Goal: Information Seeking & Learning: Learn about a topic

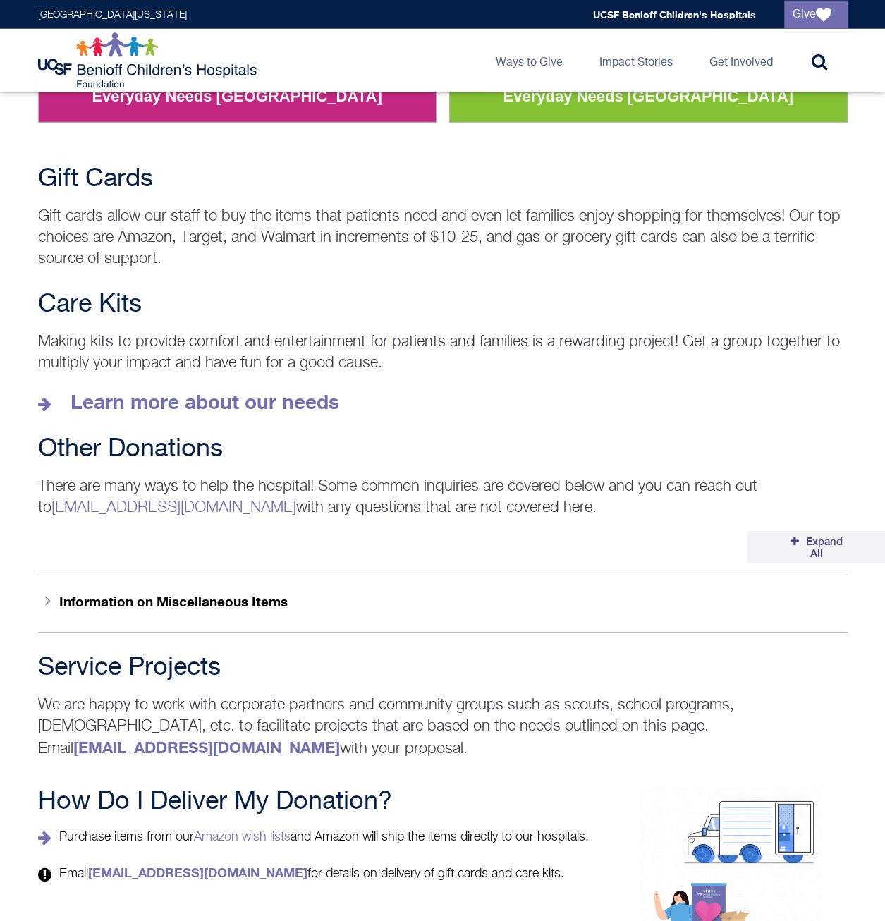
scroll to position [1880, 0]
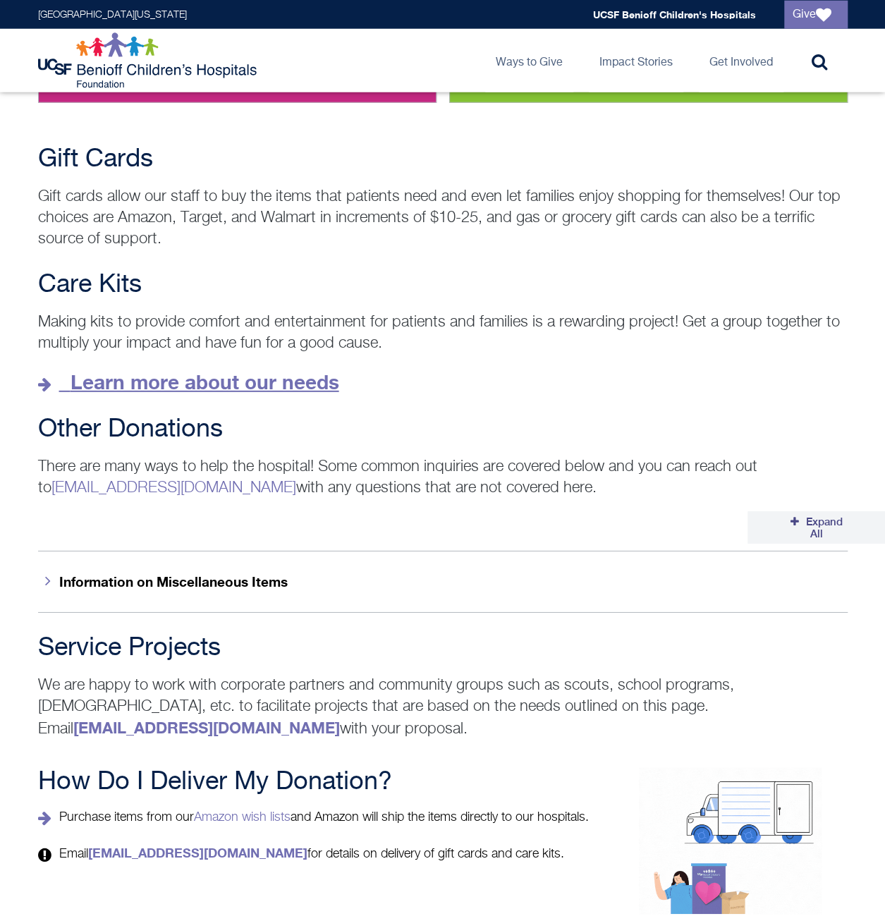
click at [310, 370] on strong "Learn more about our needs" at bounding box center [205, 381] width 269 height 23
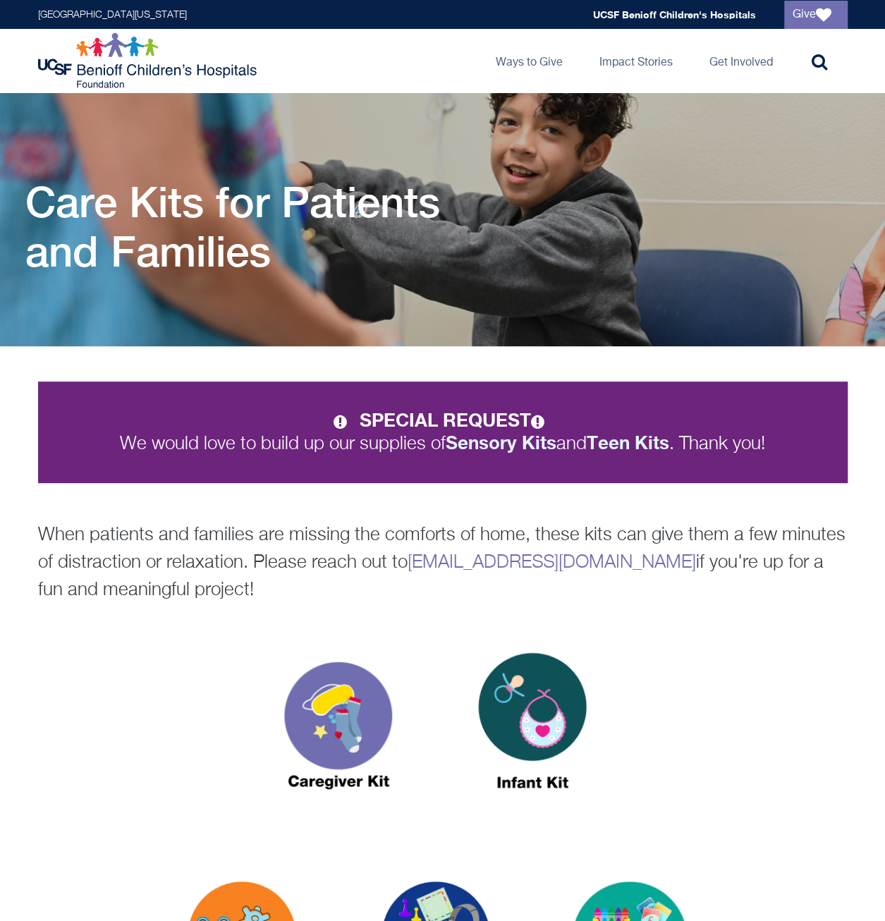
click at [121, 535] on p "When patients and families are missing the comforts of home, these kits can giv…" at bounding box center [443, 563] width 810 height 83
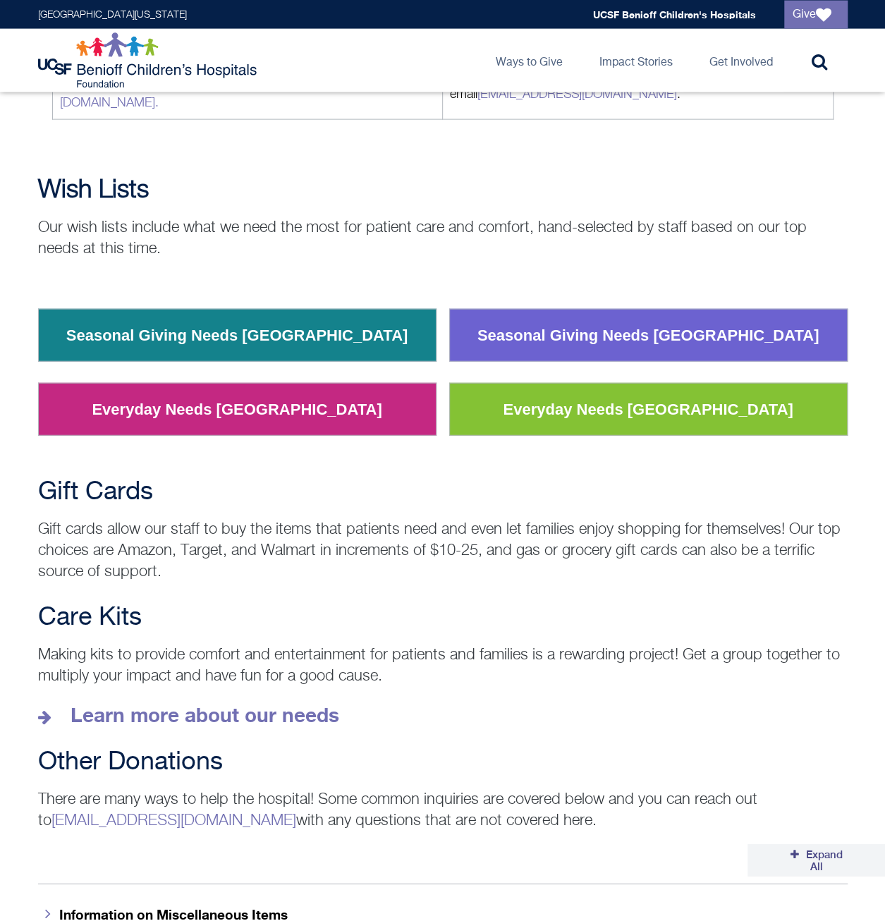
scroll to position [1527, 0]
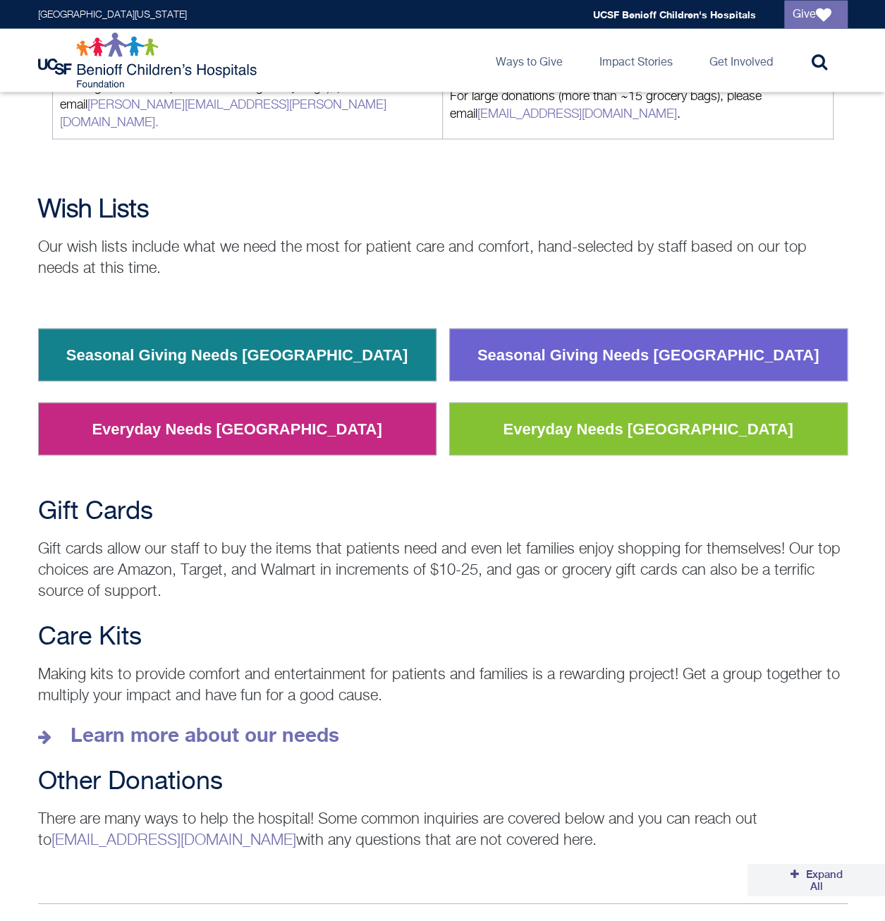
click at [224, 411] on link "Everyday Needs [GEOGRAPHIC_DATA]" at bounding box center [236, 429] width 311 height 37
click at [217, 337] on link "Seasonal Giving Needs [GEOGRAPHIC_DATA]" at bounding box center [237, 355] width 363 height 37
click at [713, 337] on link "Seasonal Giving Needs [GEOGRAPHIC_DATA]" at bounding box center [648, 355] width 363 height 37
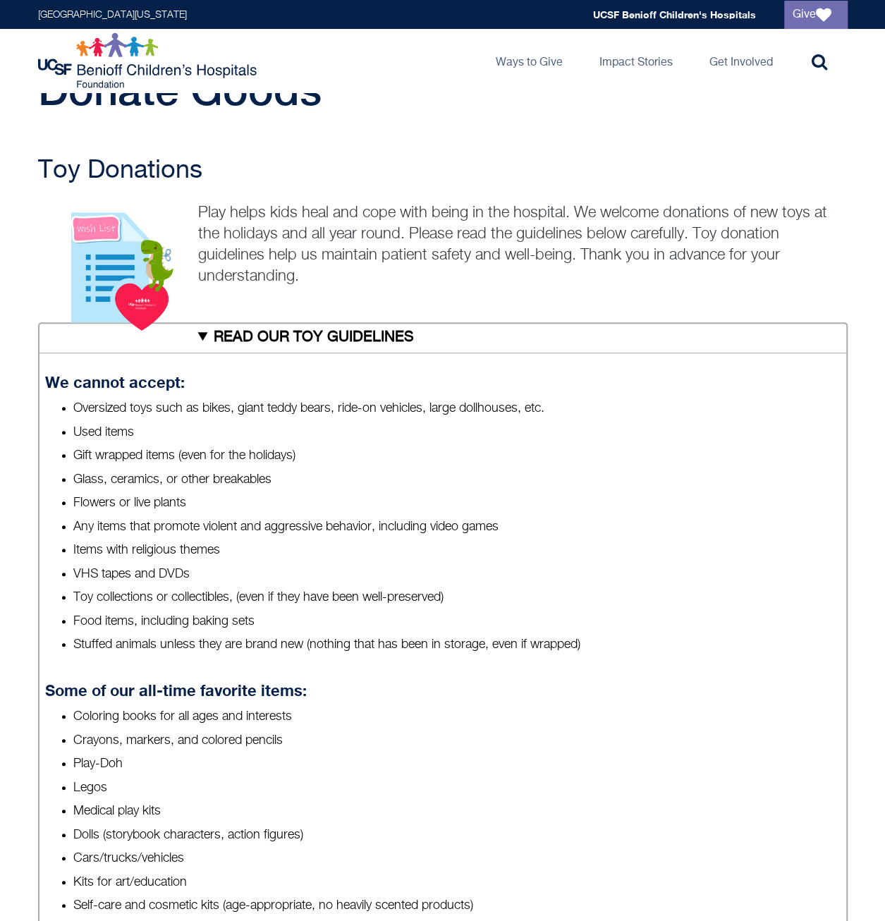
scroll to position [0, 0]
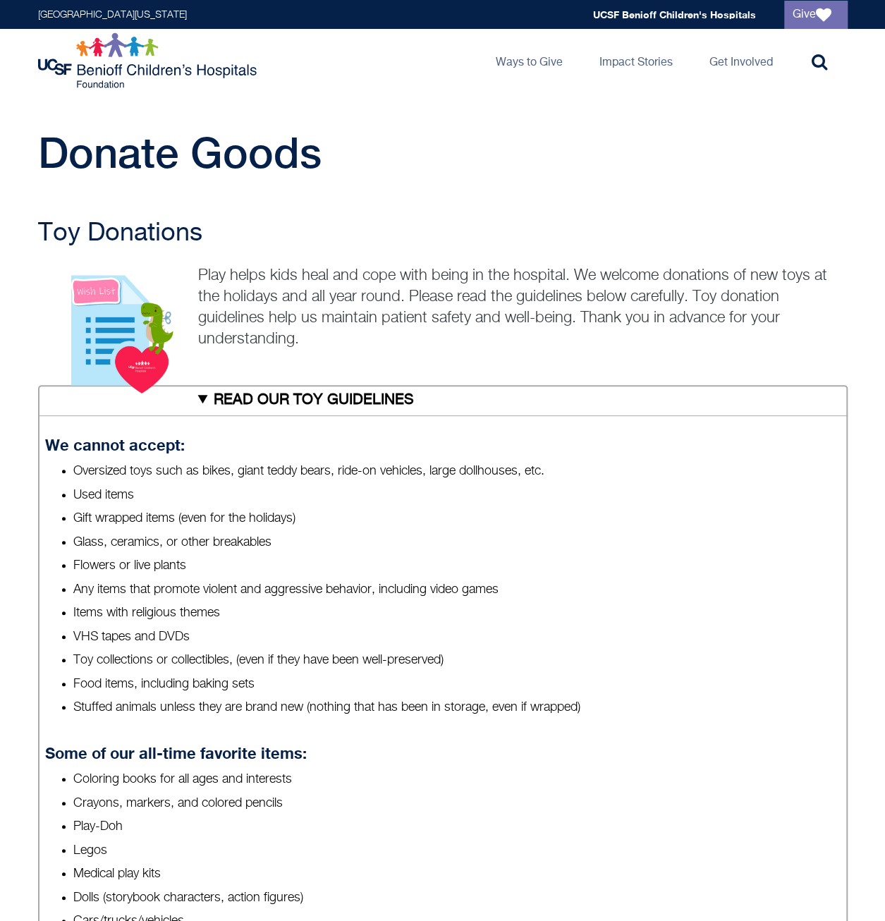
click at [354, 401] on summary "READ OUR TOY GUIDELINES" at bounding box center [443, 400] width 810 height 31
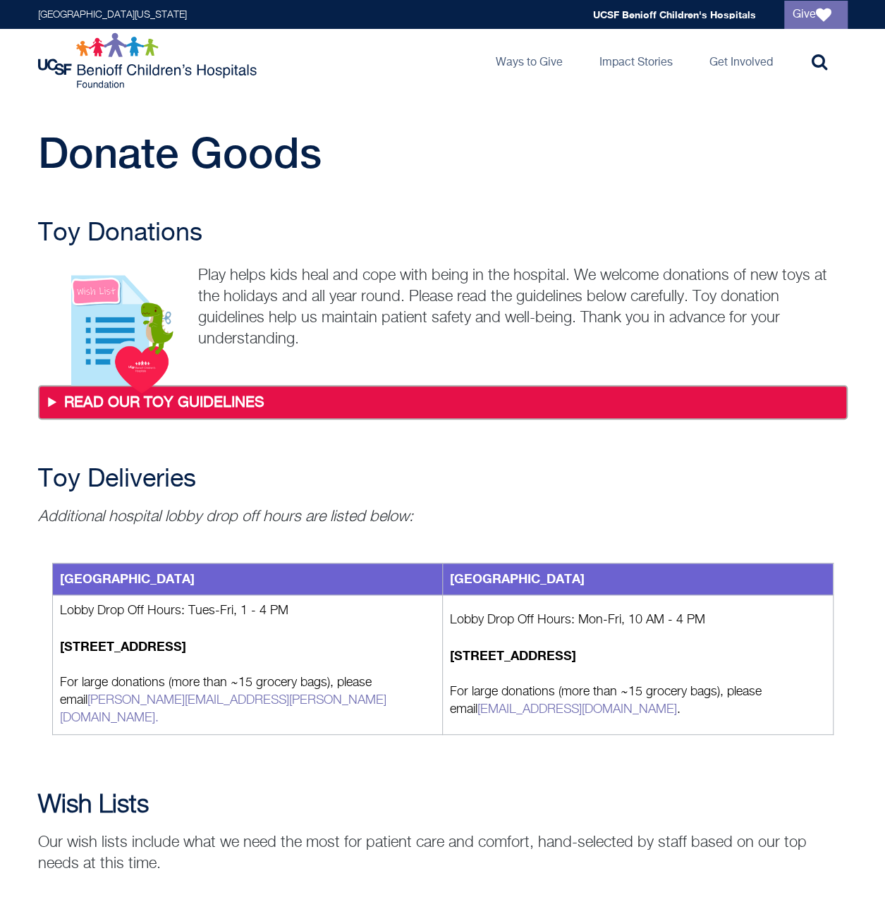
click at [354, 401] on summary "READ OUR TOY GUIDELINES" at bounding box center [443, 403] width 804 height 30
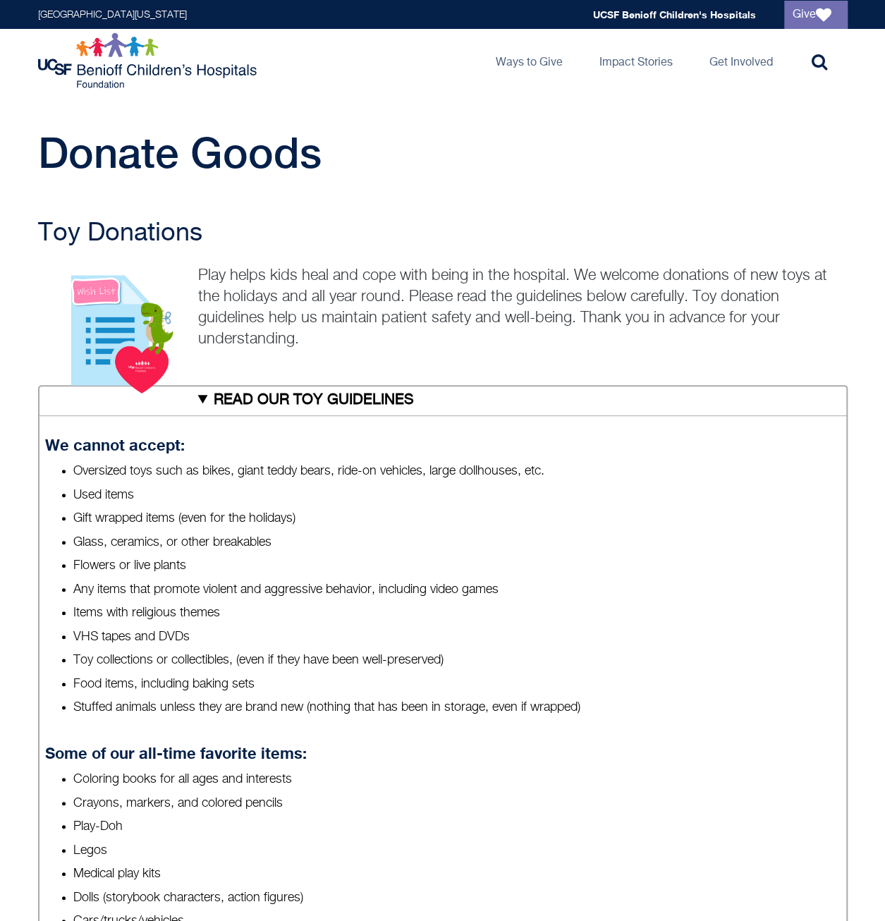
click at [354, 401] on summary "READ OUR TOY GUIDELINES" at bounding box center [443, 400] width 810 height 31
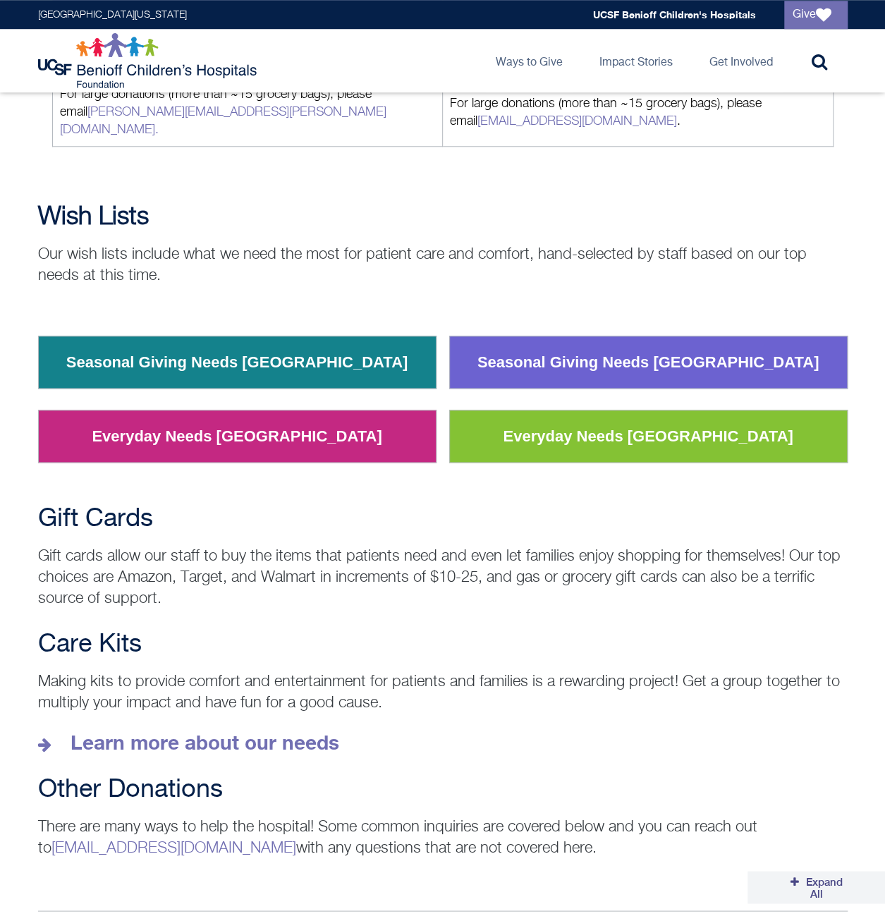
scroll to position [705, 0]
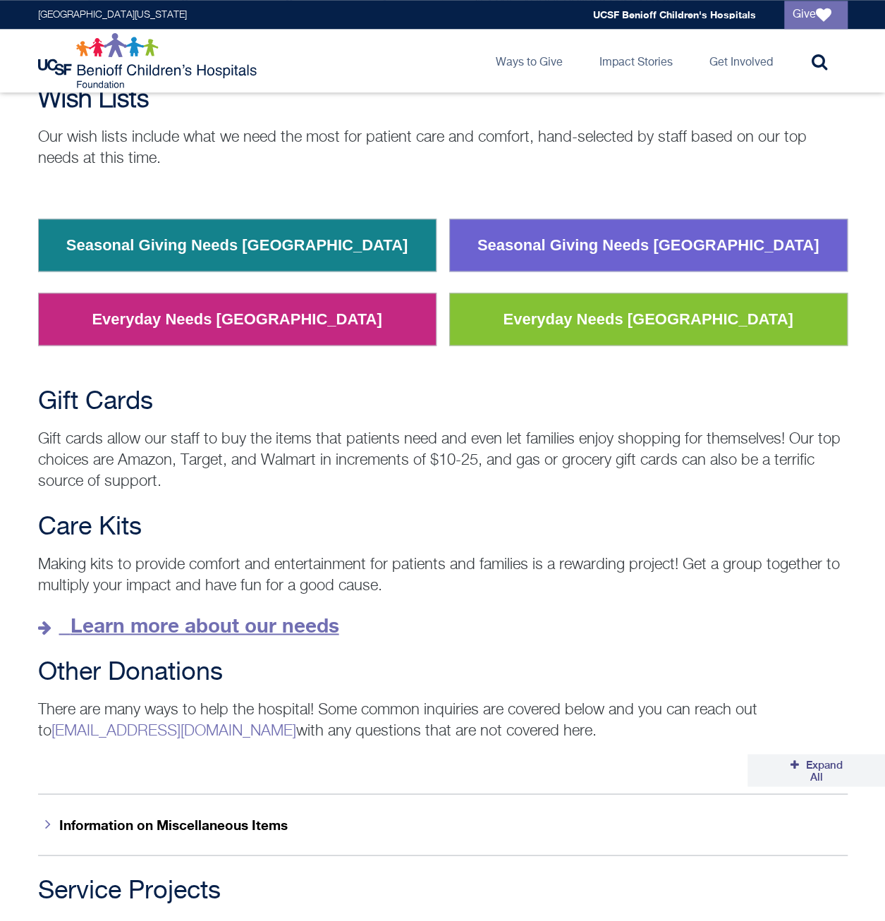
click at [280, 613] on strong "Learn more about our needs" at bounding box center [205, 624] width 269 height 23
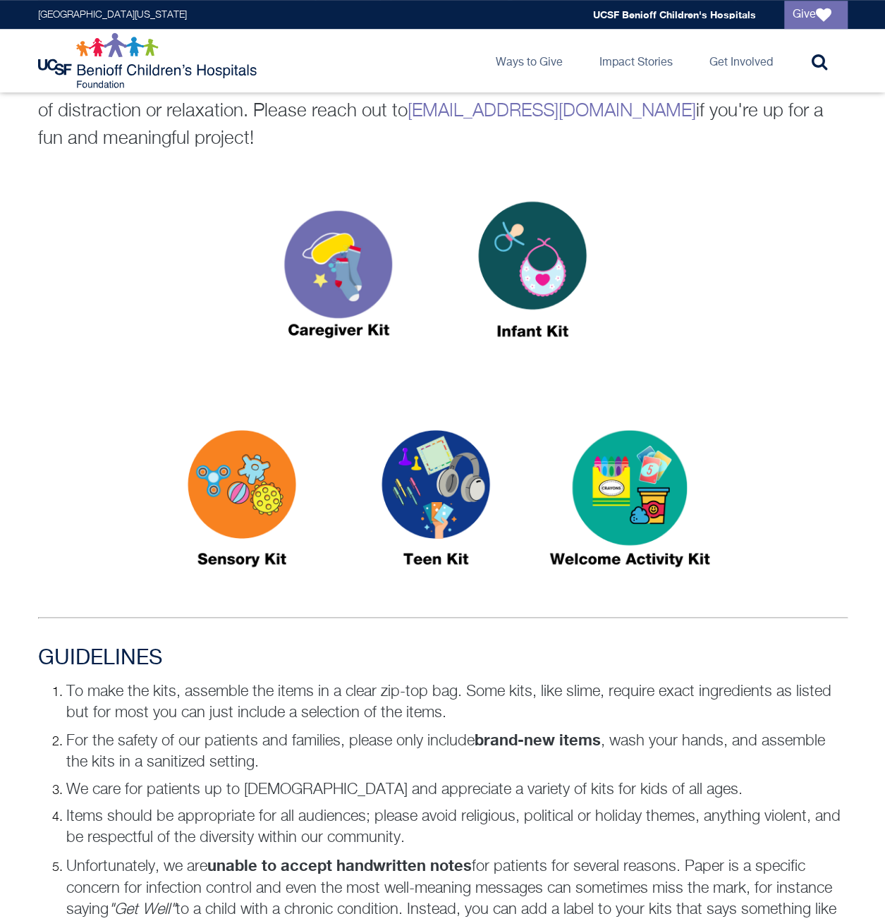
scroll to position [470, 0]
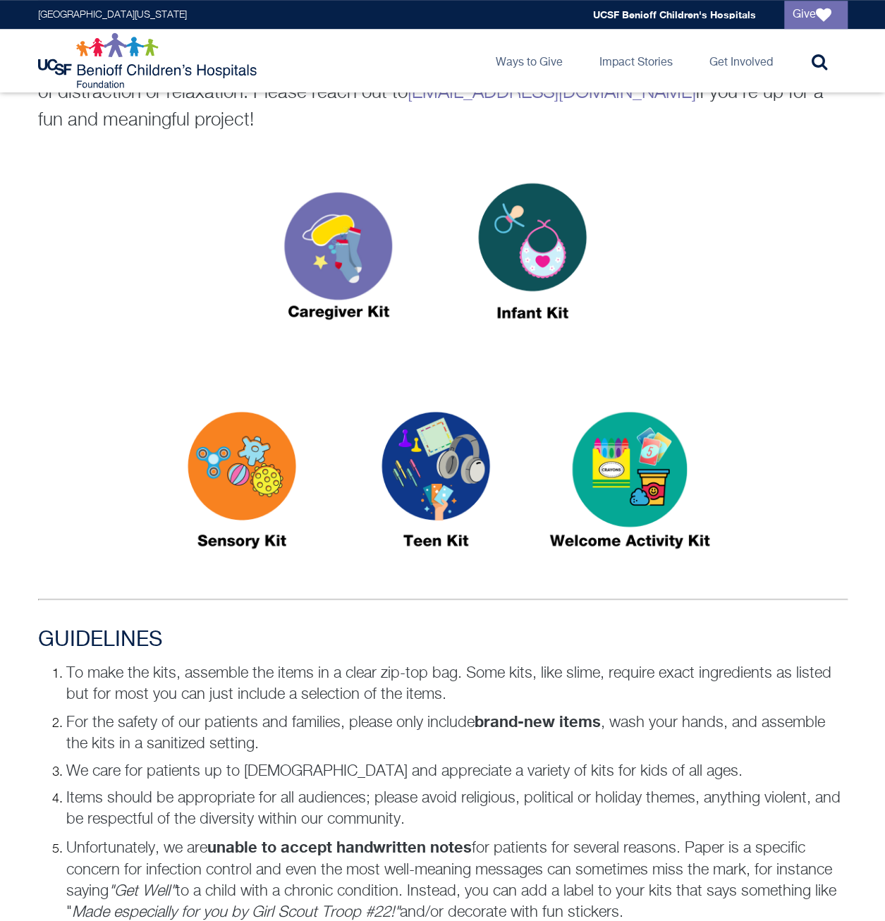
click at [347, 266] on img at bounding box center [338, 257] width 176 height 203
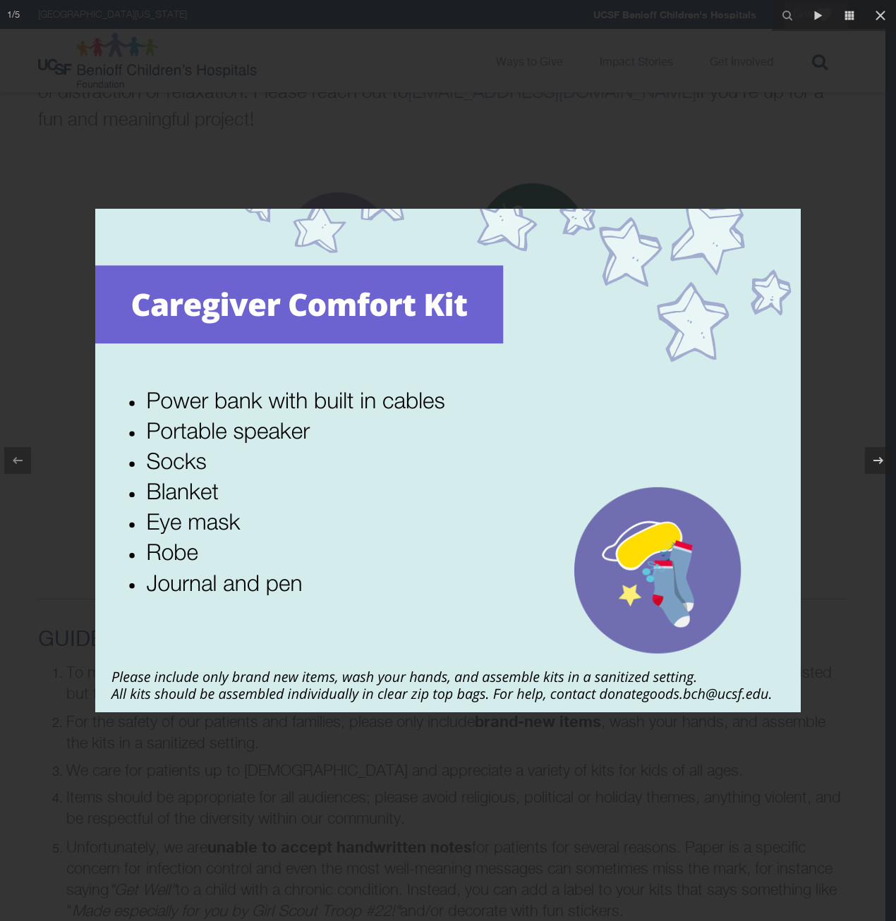
click at [839, 64] on div at bounding box center [448, 460] width 896 height 921
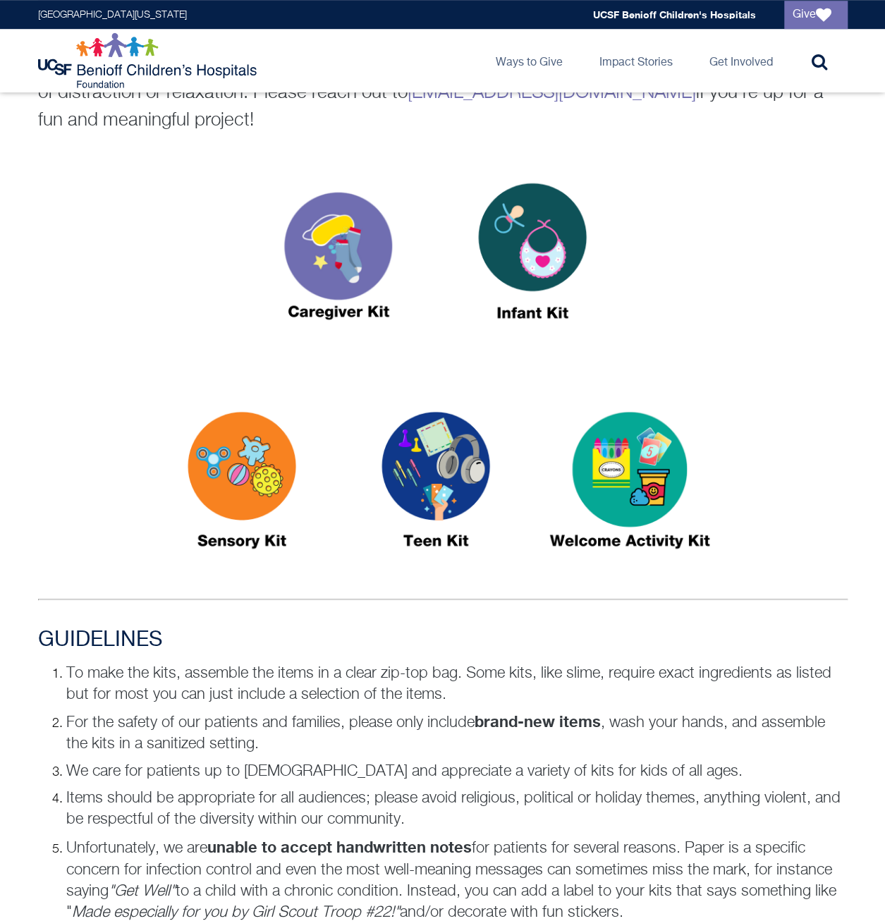
click at [322, 248] on img at bounding box center [338, 257] width 176 height 203
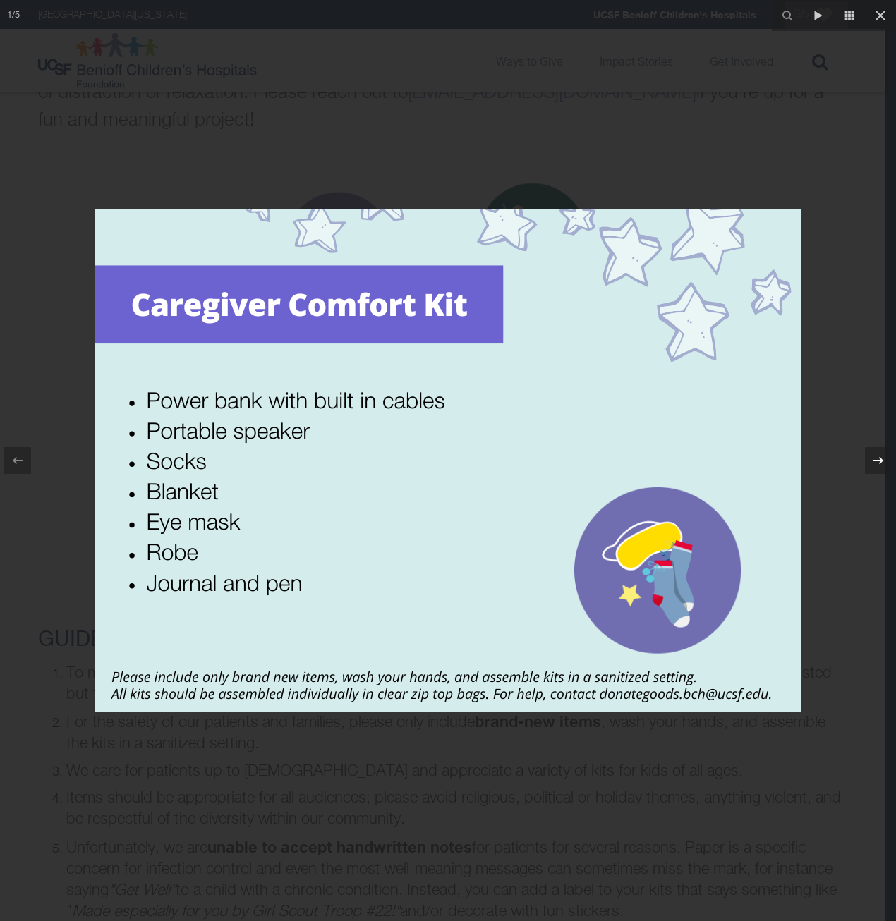
click at [874, 462] on icon at bounding box center [878, 460] width 17 height 17
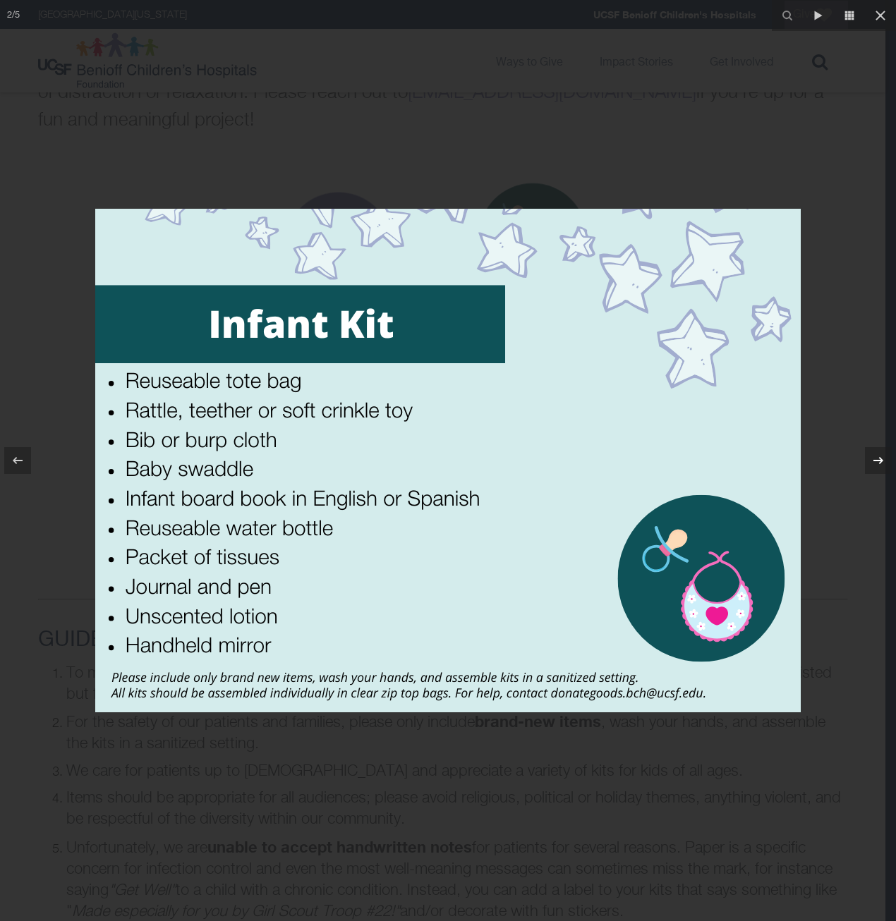
click at [875, 462] on icon at bounding box center [878, 460] width 17 height 17
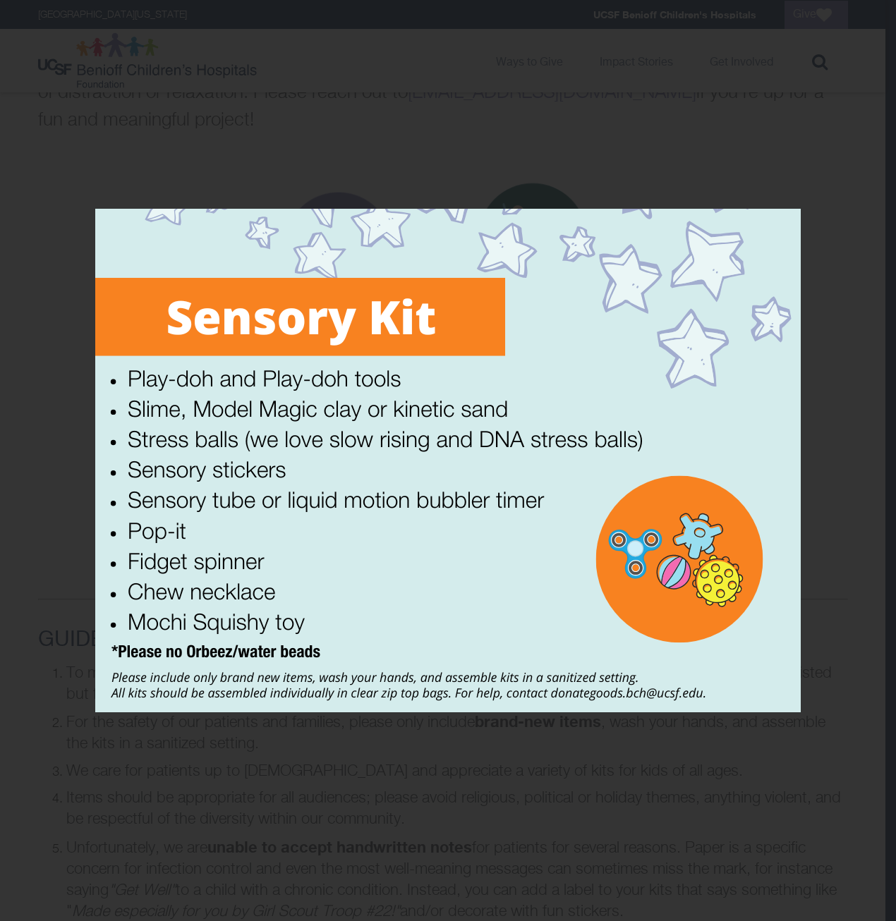
click at [875, 462] on div "3 / 5" at bounding box center [448, 460] width 896 height 921
click at [875, 462] on icon at bounding box center [878, 460] width 17 height 17
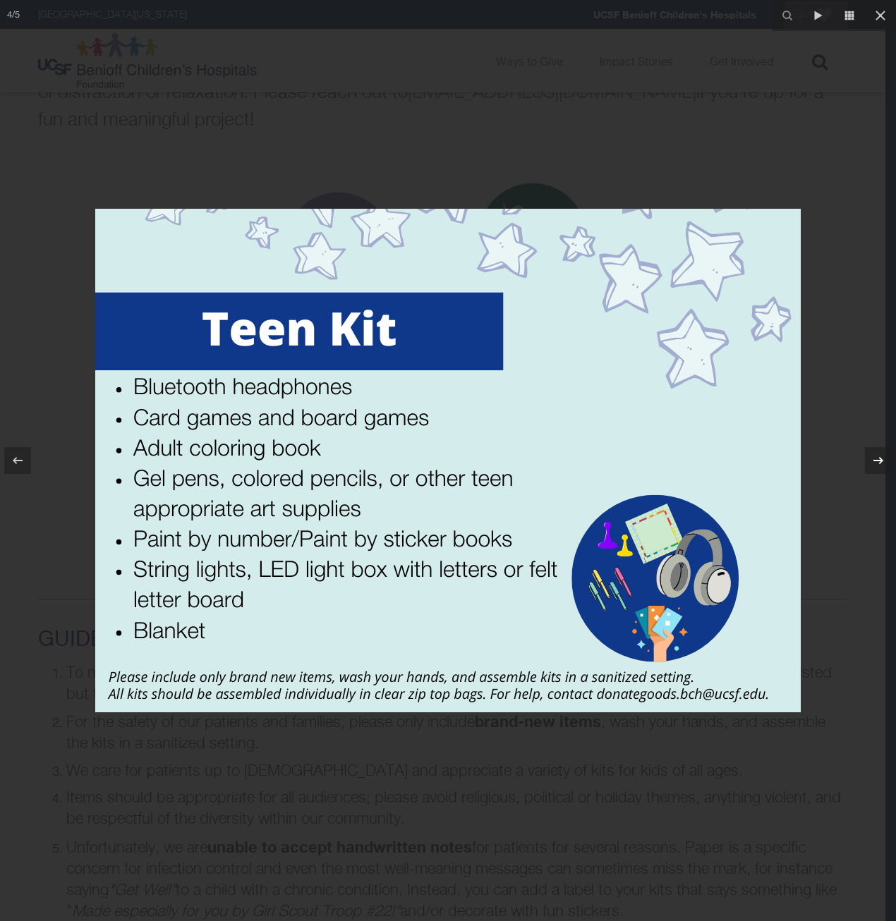
click at [877, 459] on icon at bounding box center [878, 460] width 17 height 17
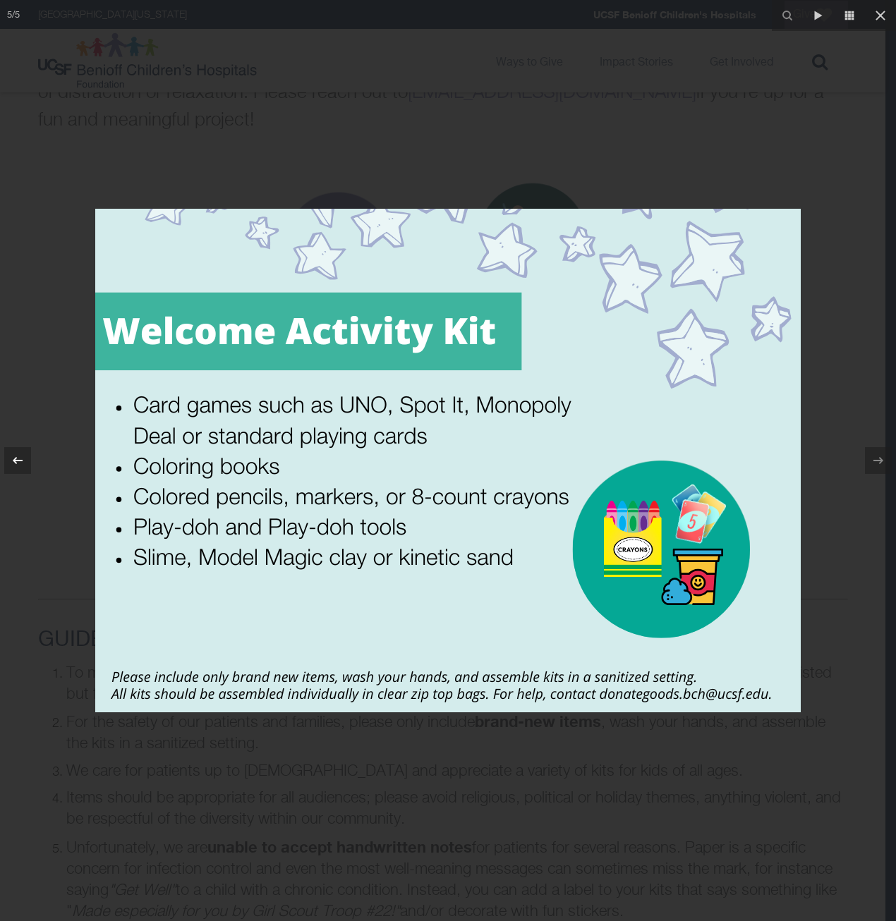
click at [32, 459] on button at bounding box center [24, 460] width 49 height 71
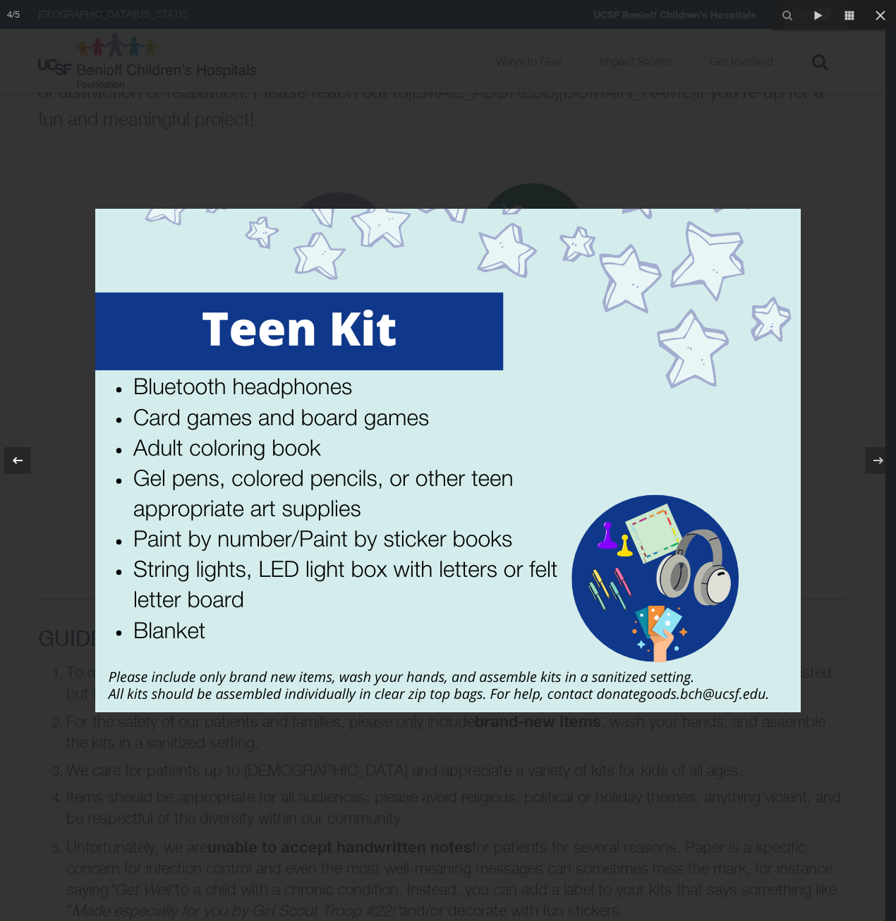
click at [30, 462] on div at bounding box center [17, 460] width 27 height 27
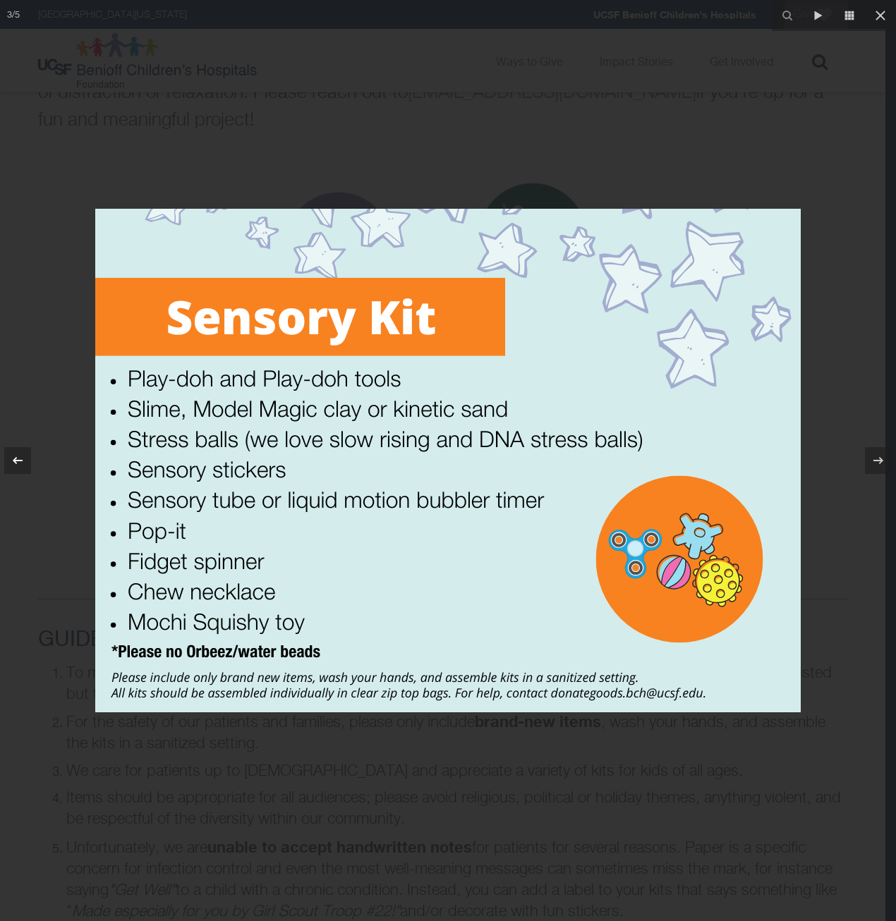
click at [30, 462] on div at bounding box center [17, 460] width 27 height 27
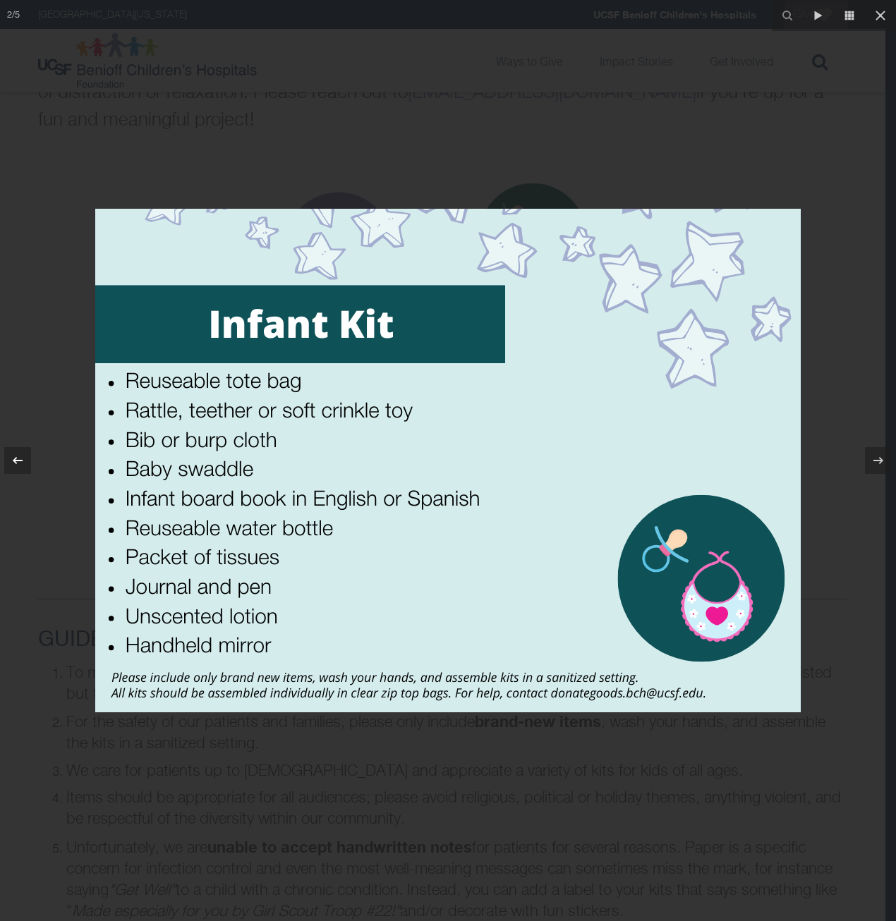
click at [21, 463] on icon at bounding box center [17, 460] width 17 height 17
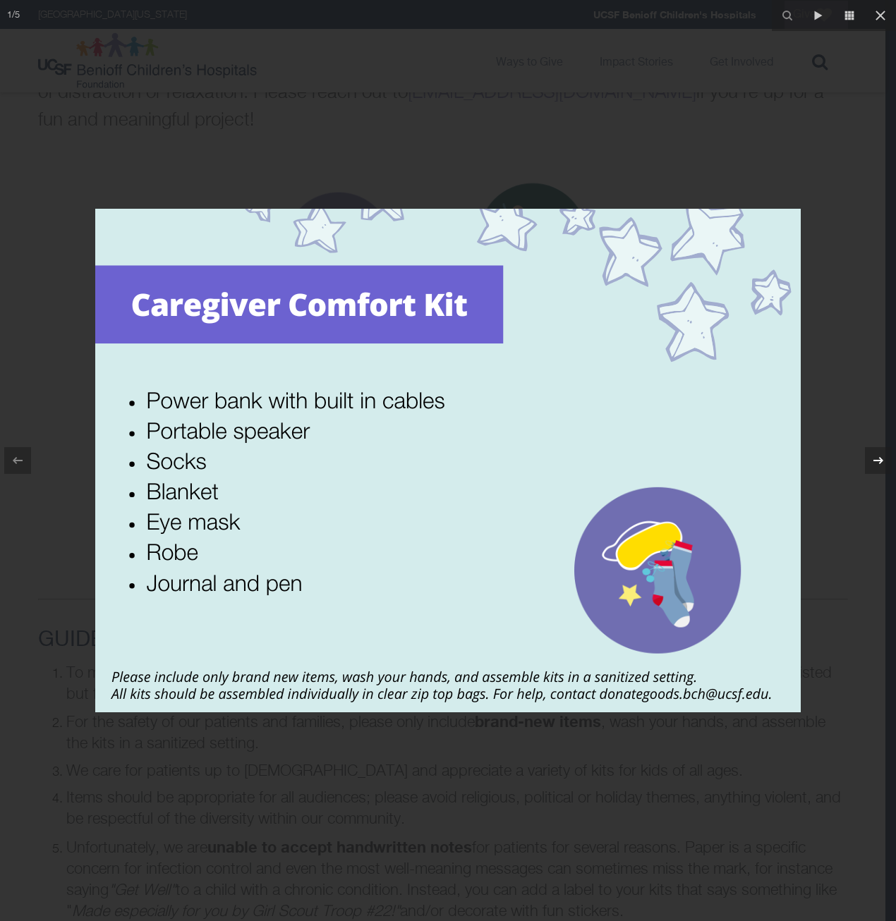
click at [880, 461] on icon at bounding box center [878, 460] width 17 height 17
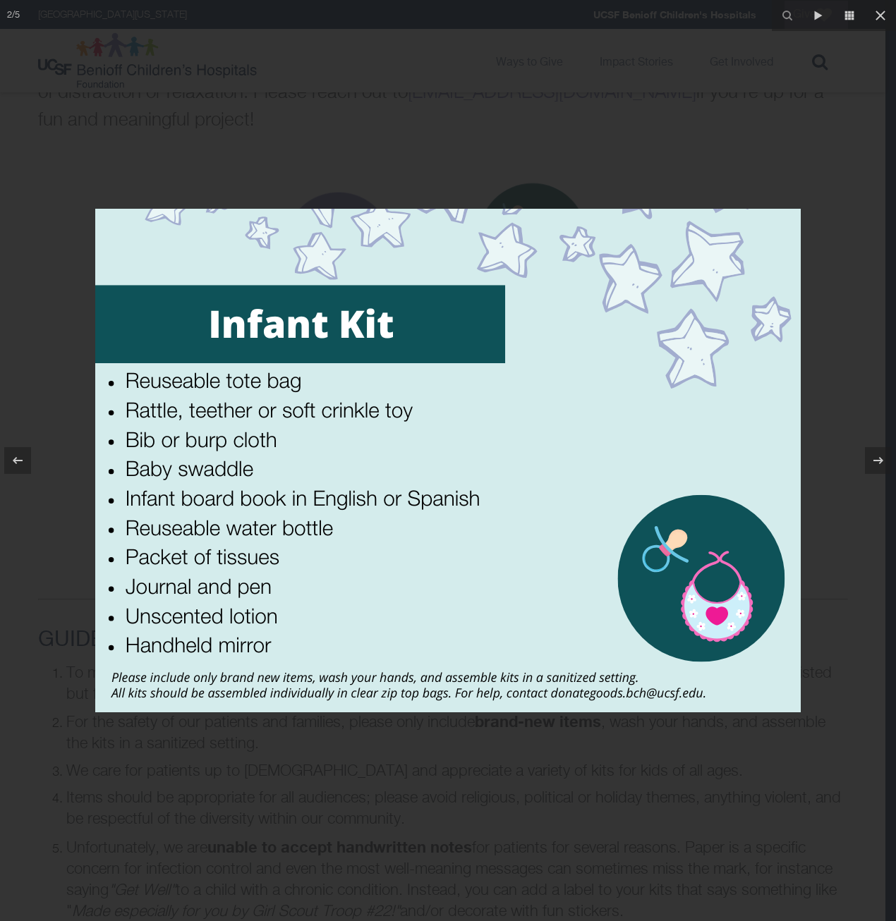
click at [845, 49] on div at bounding box center [448, 460] width 896 height 921
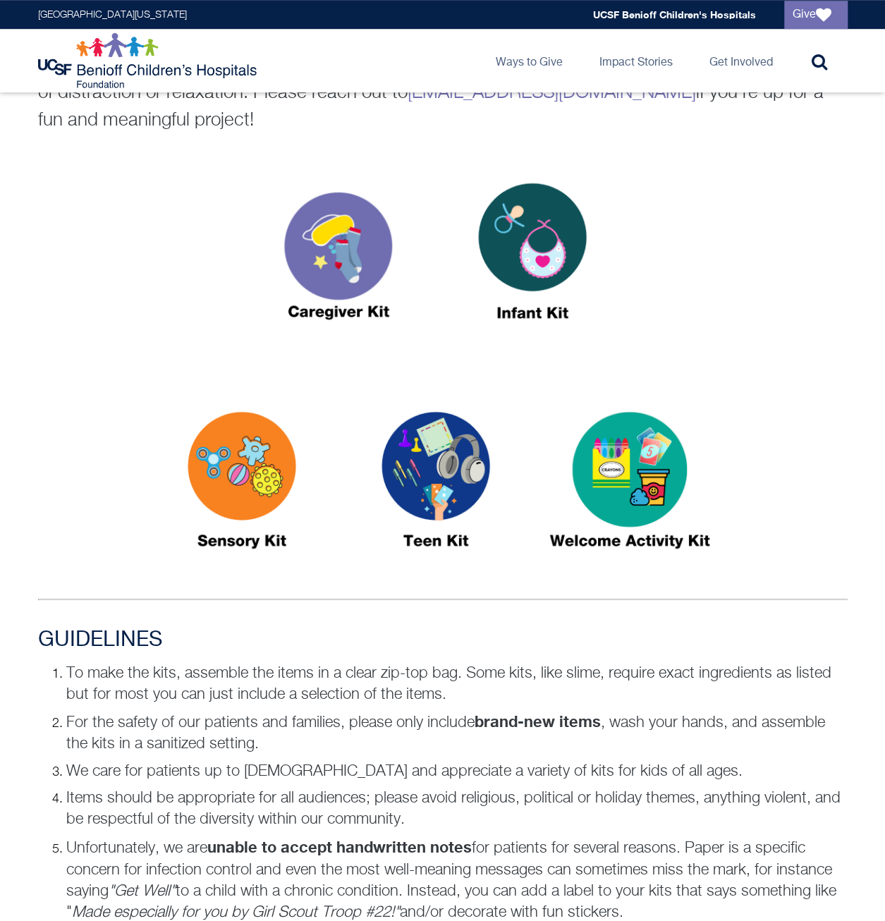
click at [786, 292] on div at bounding box center [443, 259] width 810 height 207
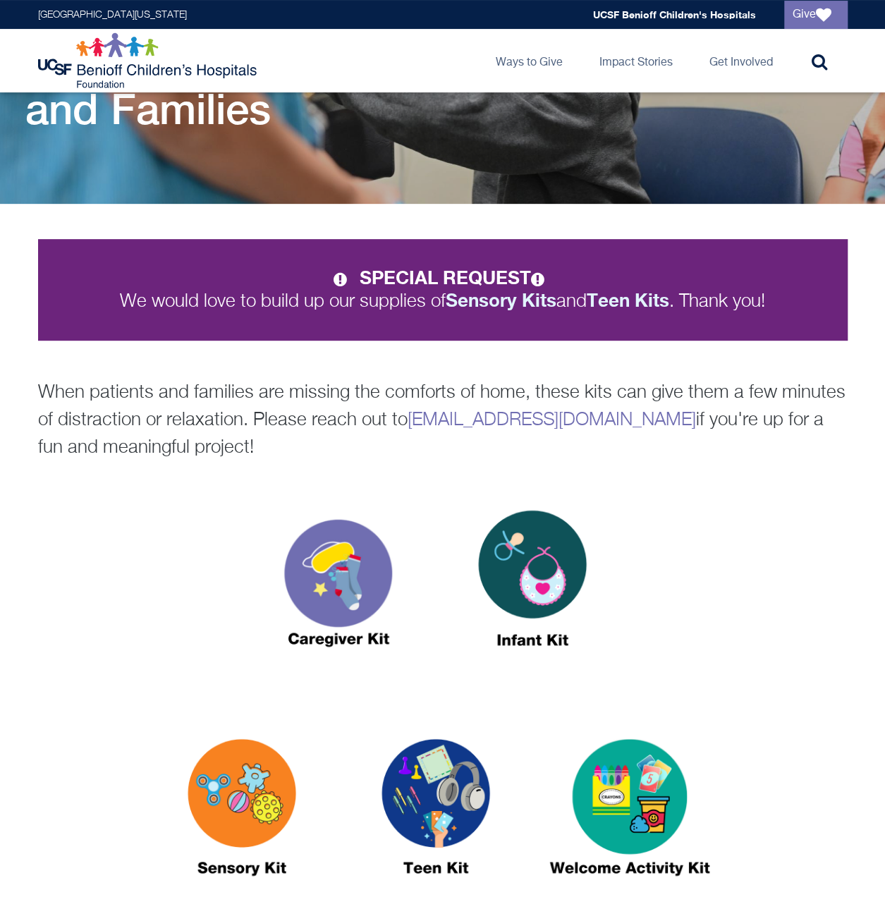
scroll to position [117, 0]
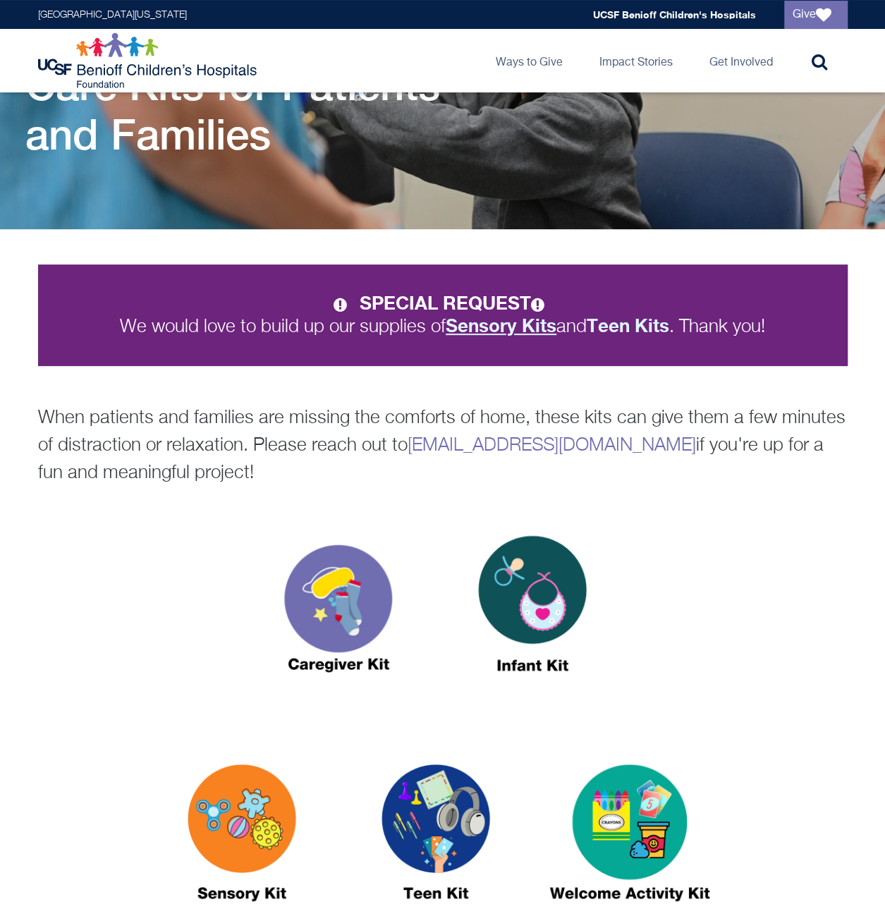
click at [491, 331] on strong "Sensory Kits" at bounding box center [501, 326] width 111 height 22
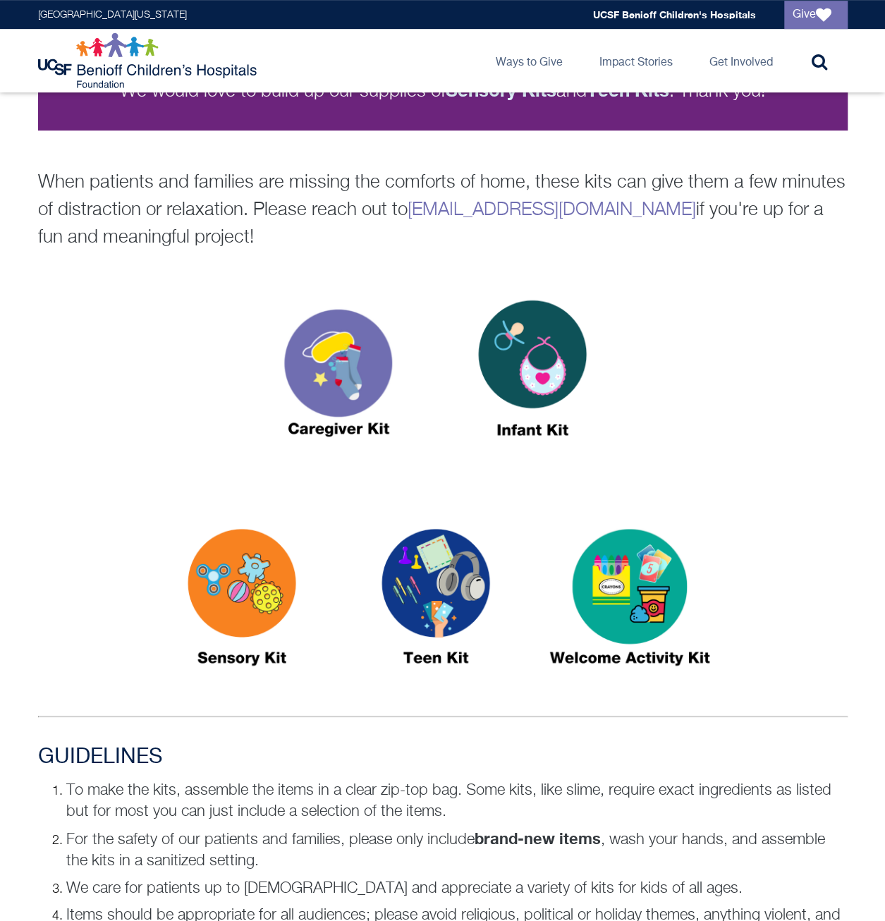
scroll to position [587, 0]
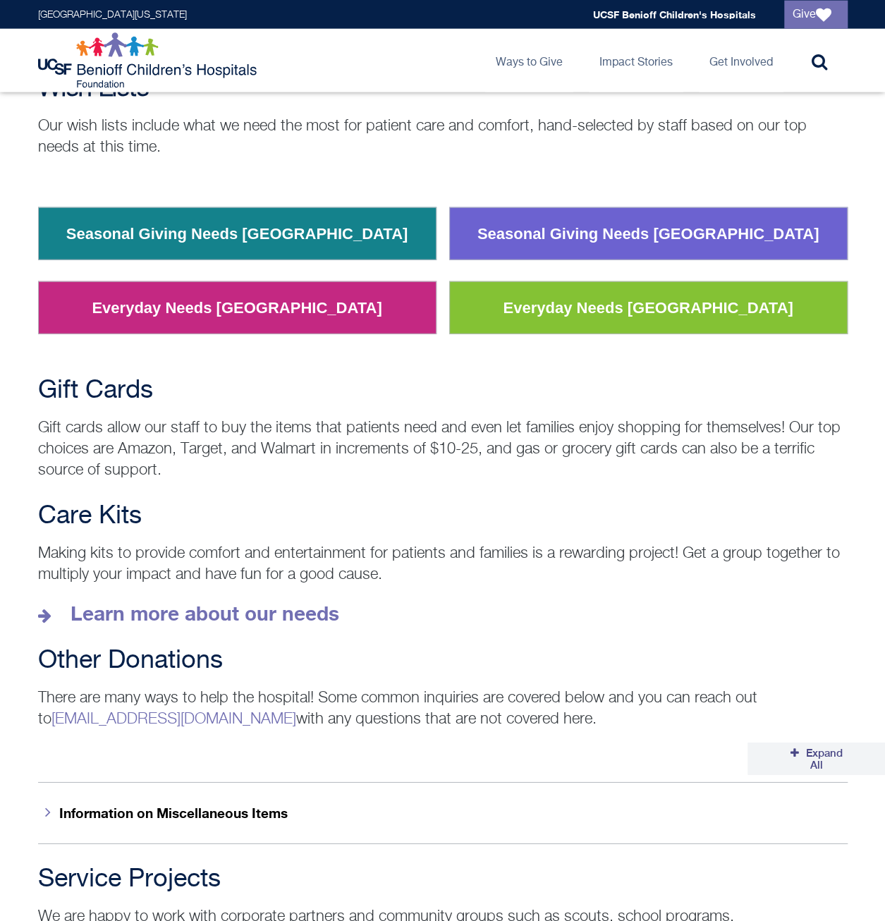
scroll to position [1763, 0]
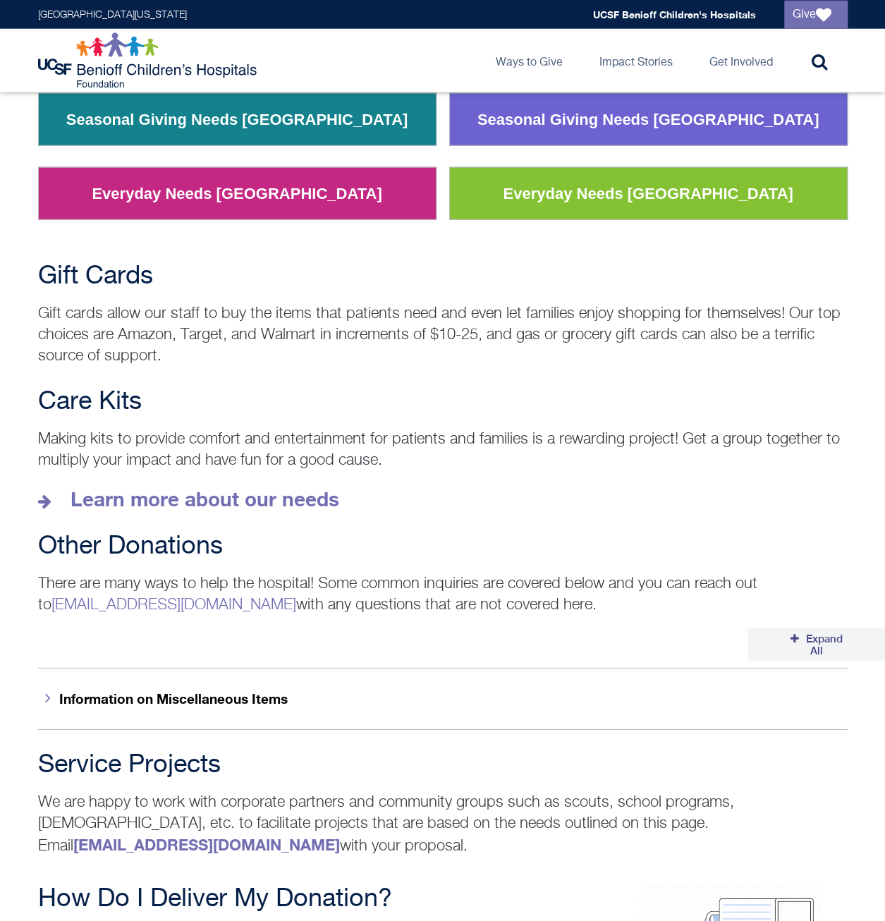
click at [307, 440] on p "Making kits to provide comfort and entertainment for patients and families is a…" at bounding box center [443, 450] width 810 height 42
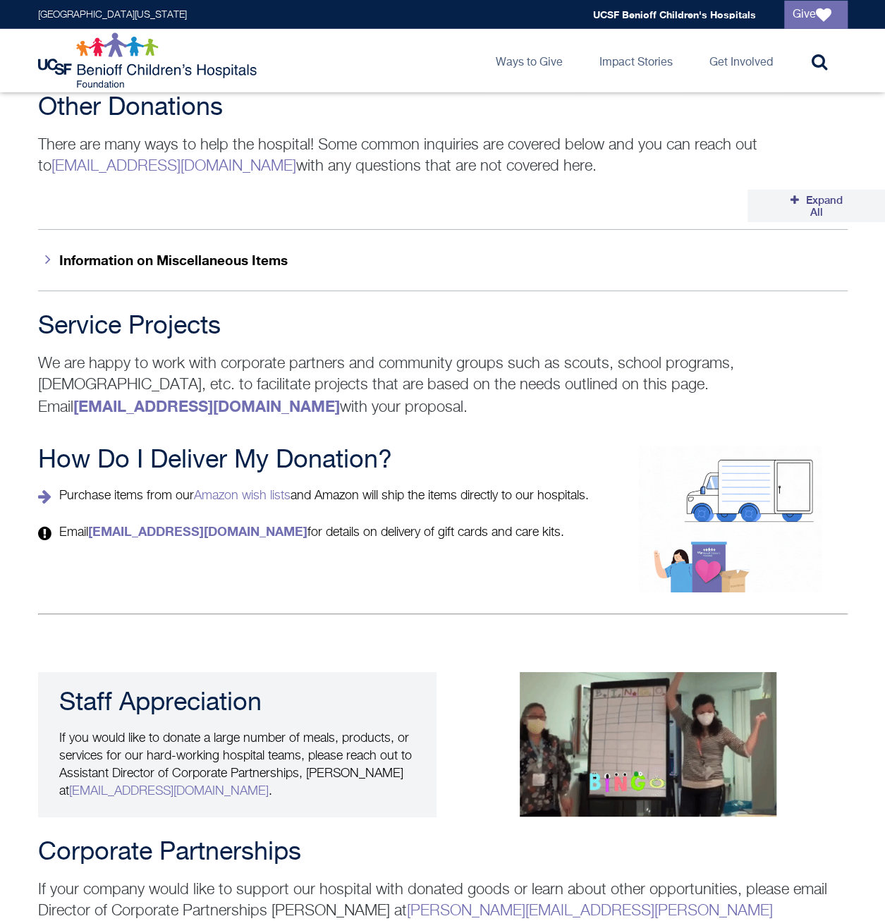
scroll to position [2233, 0]
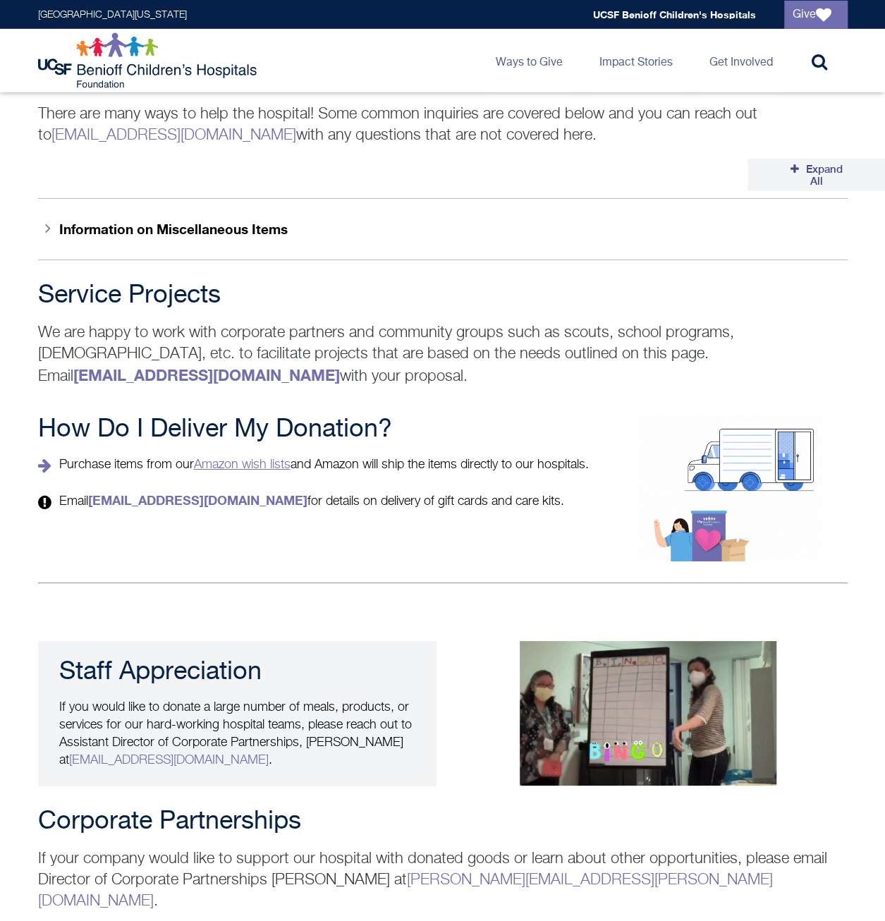
click at [282, 458] on link "Amazon wish lists" at bounding box center [242, 464] width 97 height 13
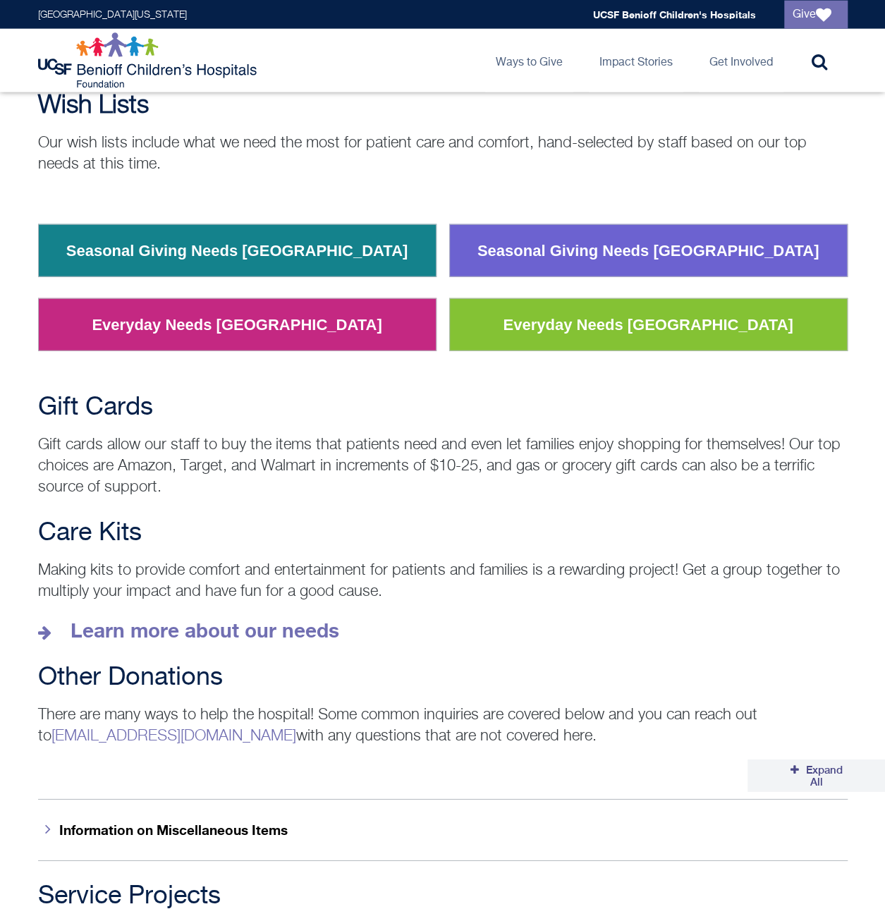
scroll to position [1763, 0]
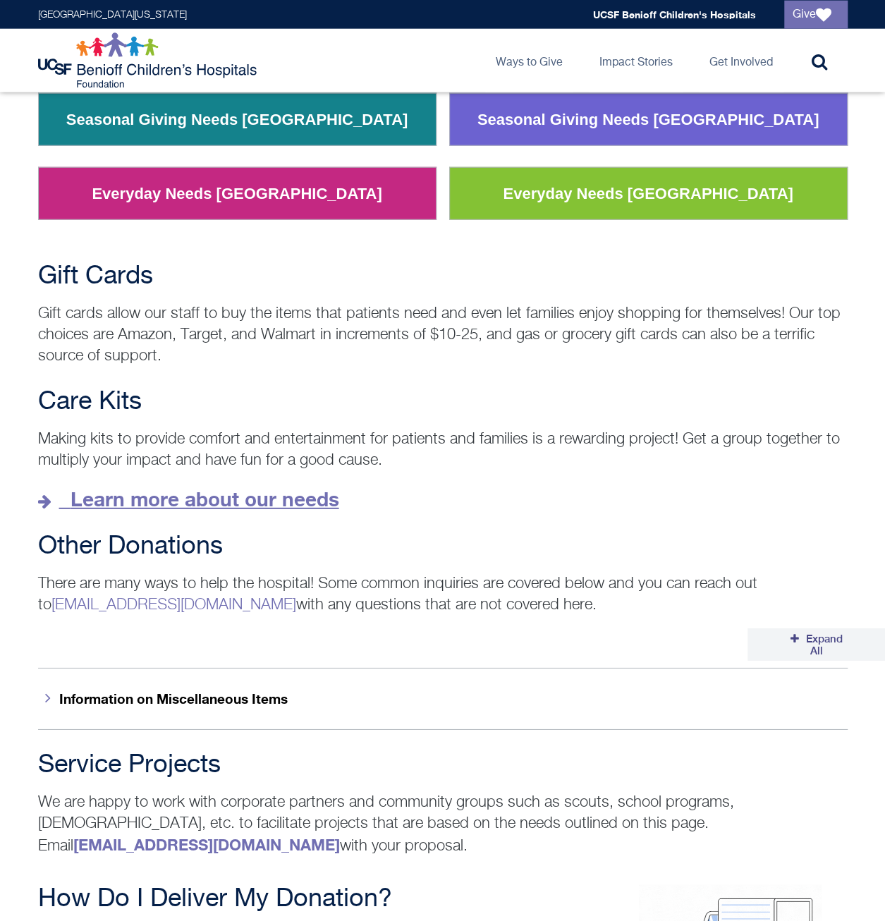
click at [301, 487] on strong "Learn more about our needs" at bounding box center [205, 498] width 269 height 23
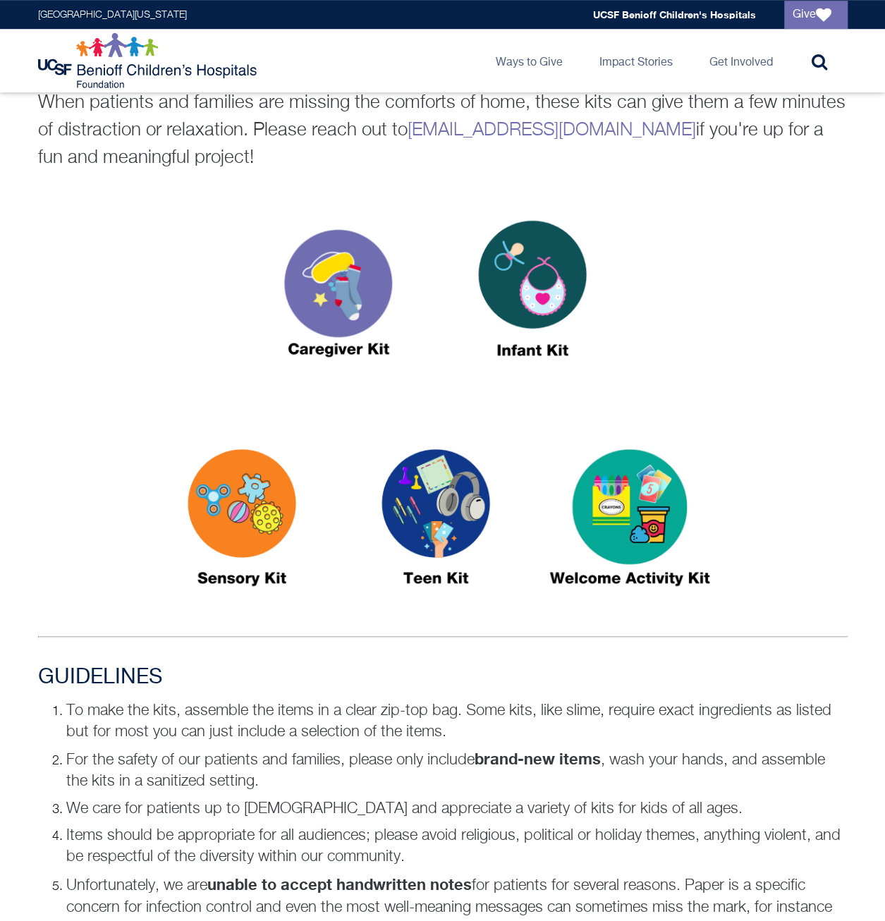
scroll to position [353, 0]
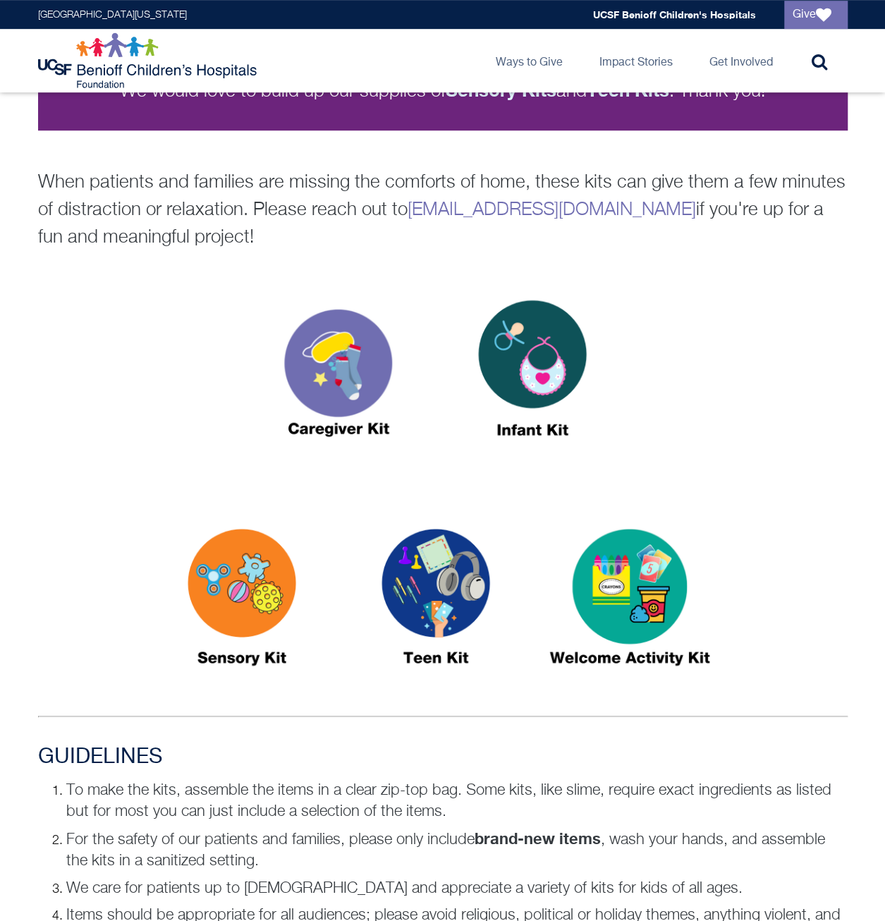
click at [313, 368] on img at bounding box center [338, 374] width 176 height 203
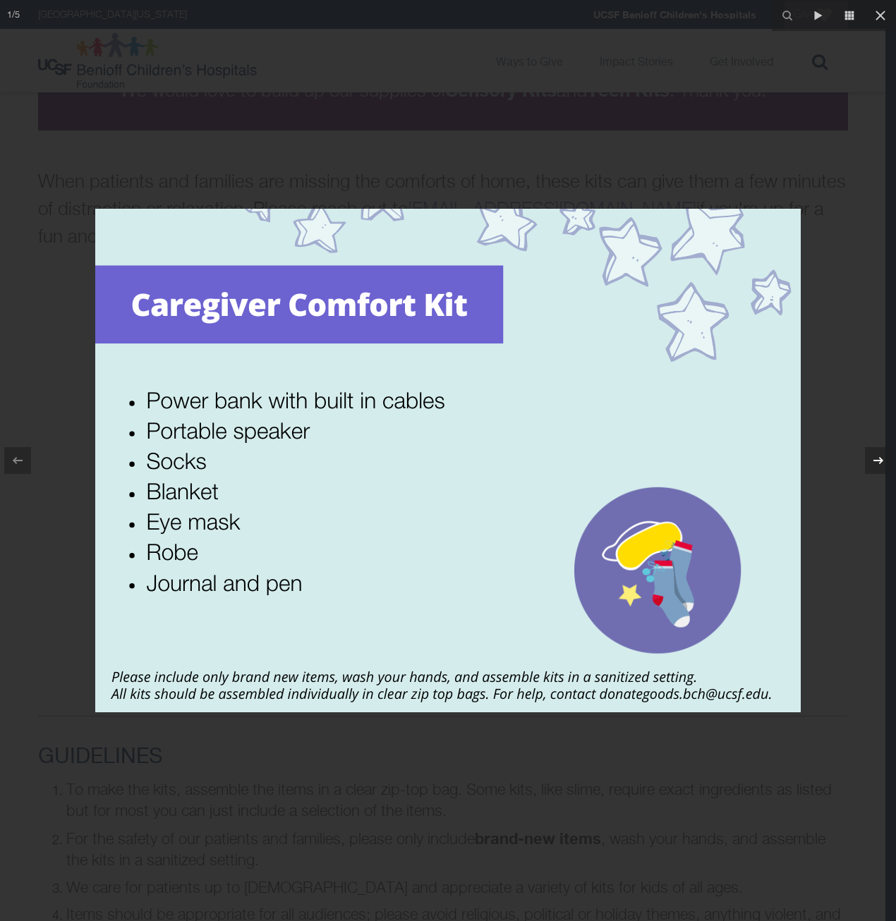
click at [883, 457] on icon at bounding box center [878, 460] width 17 height 17
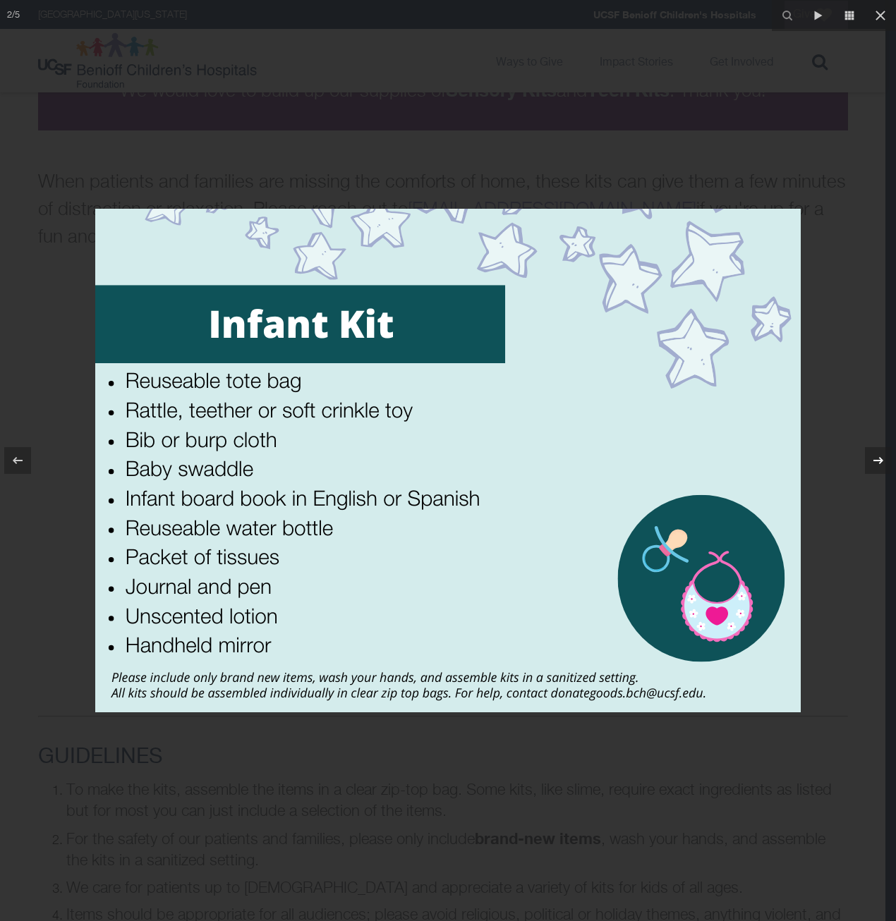
click at [878, 458] on icon at bounding box center [878, 460] width 17 height 17
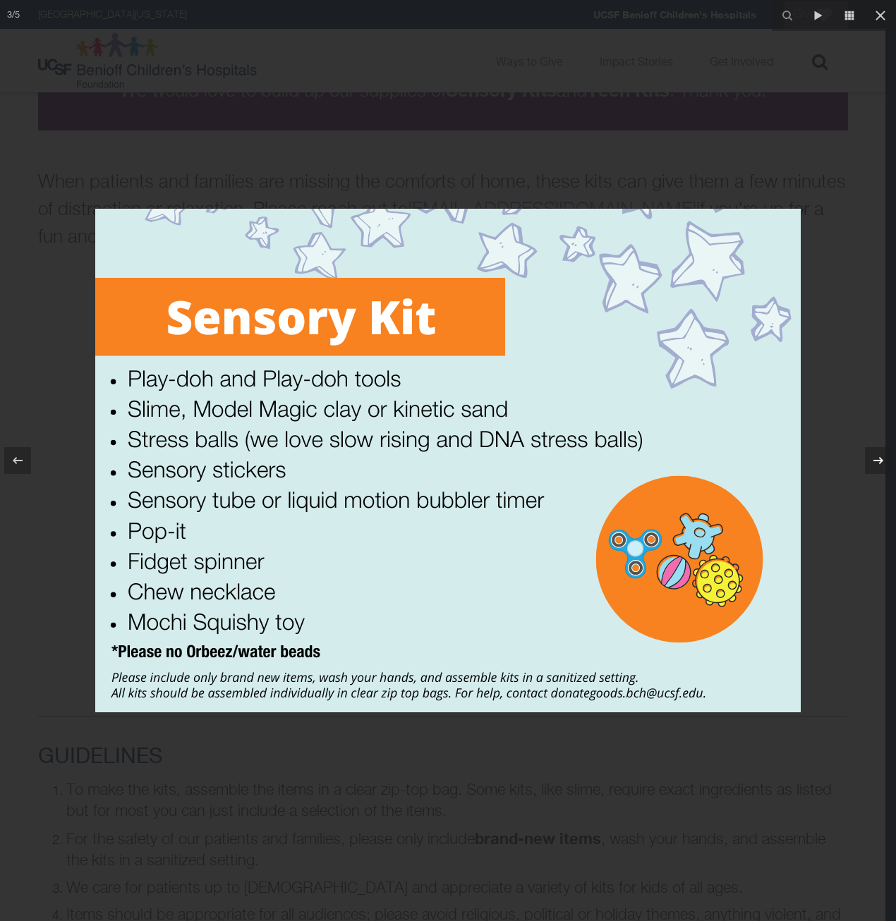
click at [878, 458] on icon at bounding box center [878, 460] width 17 height 17
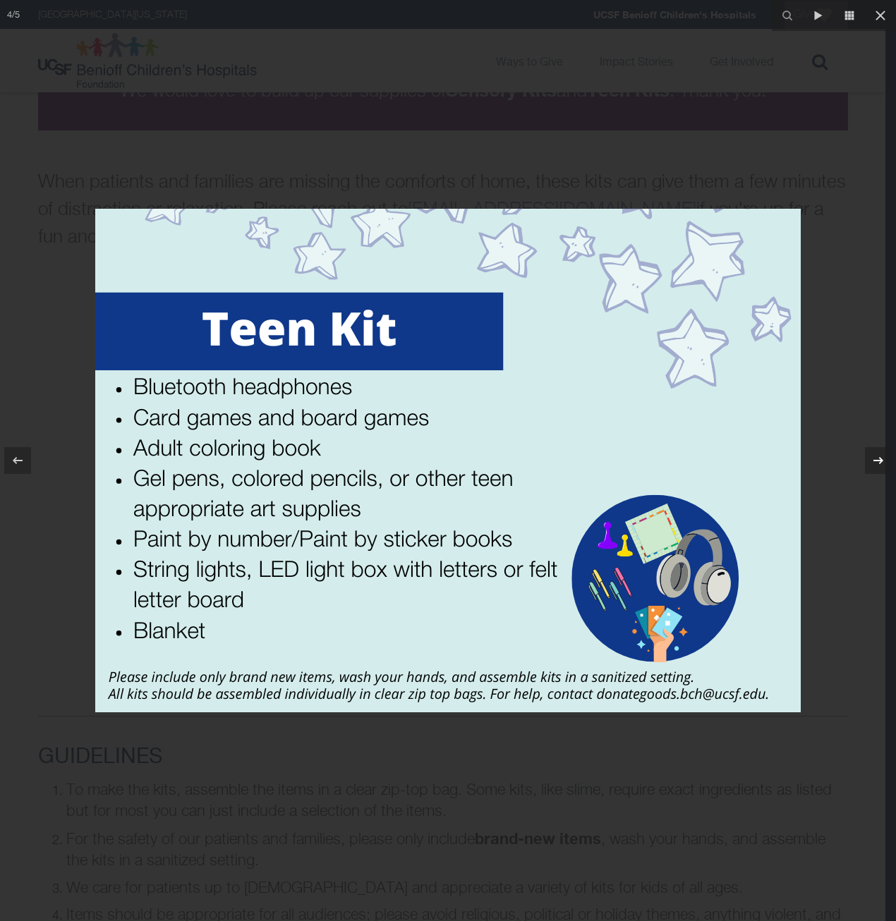
click at [878, 458] on icon at bounding box center [878, 460] width 17 height 17
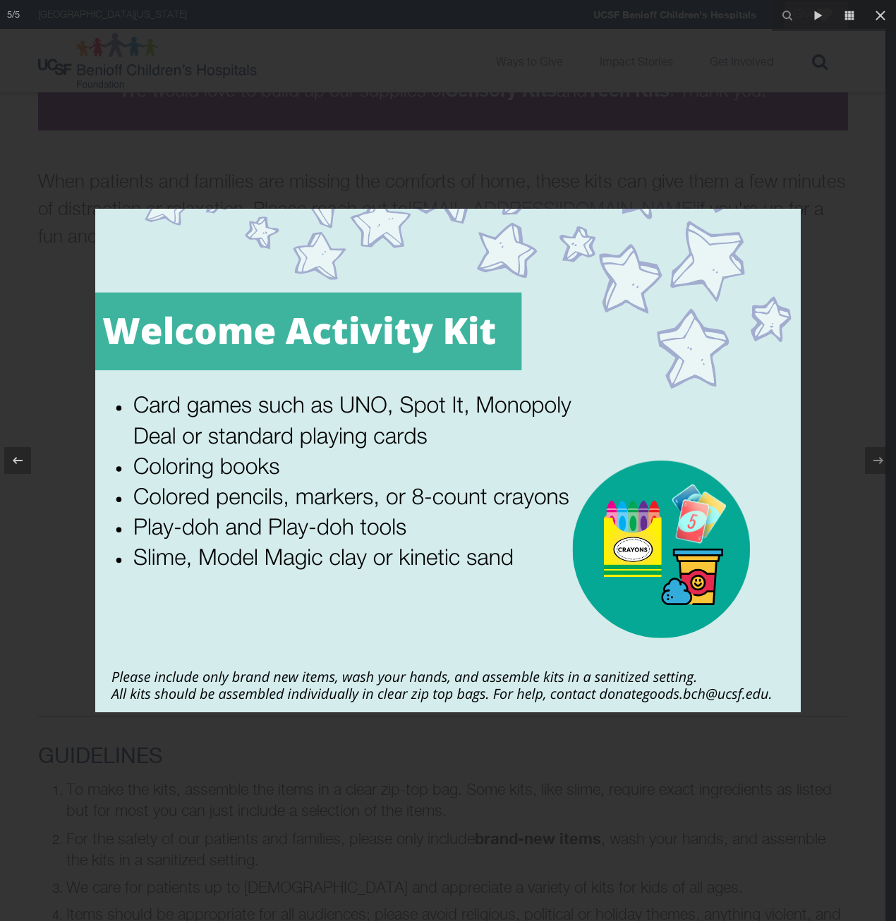
click at [430, 785] on div at bounding box center [448, 460] width 896 height 921
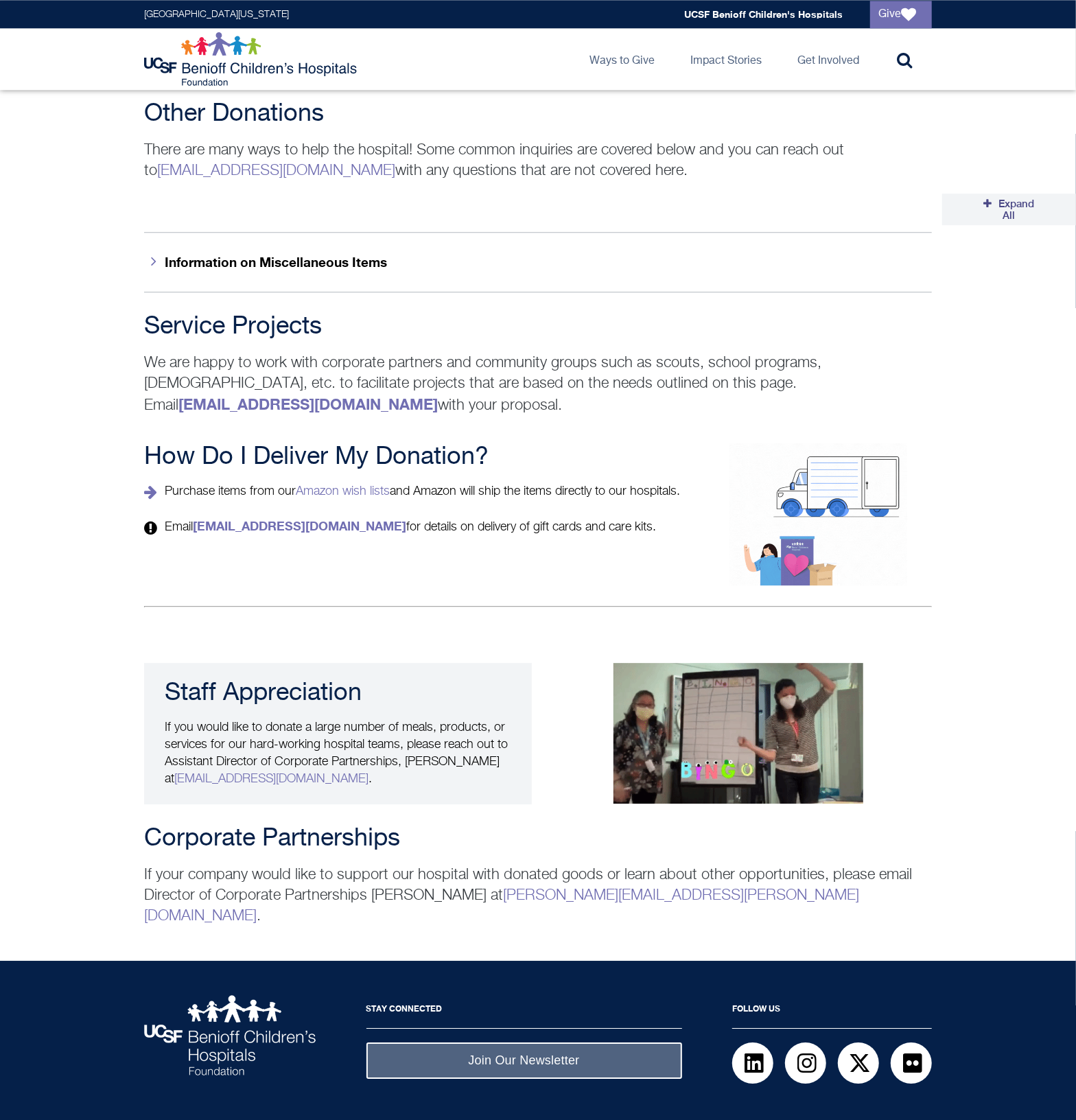
scroll to position [1847, 0]
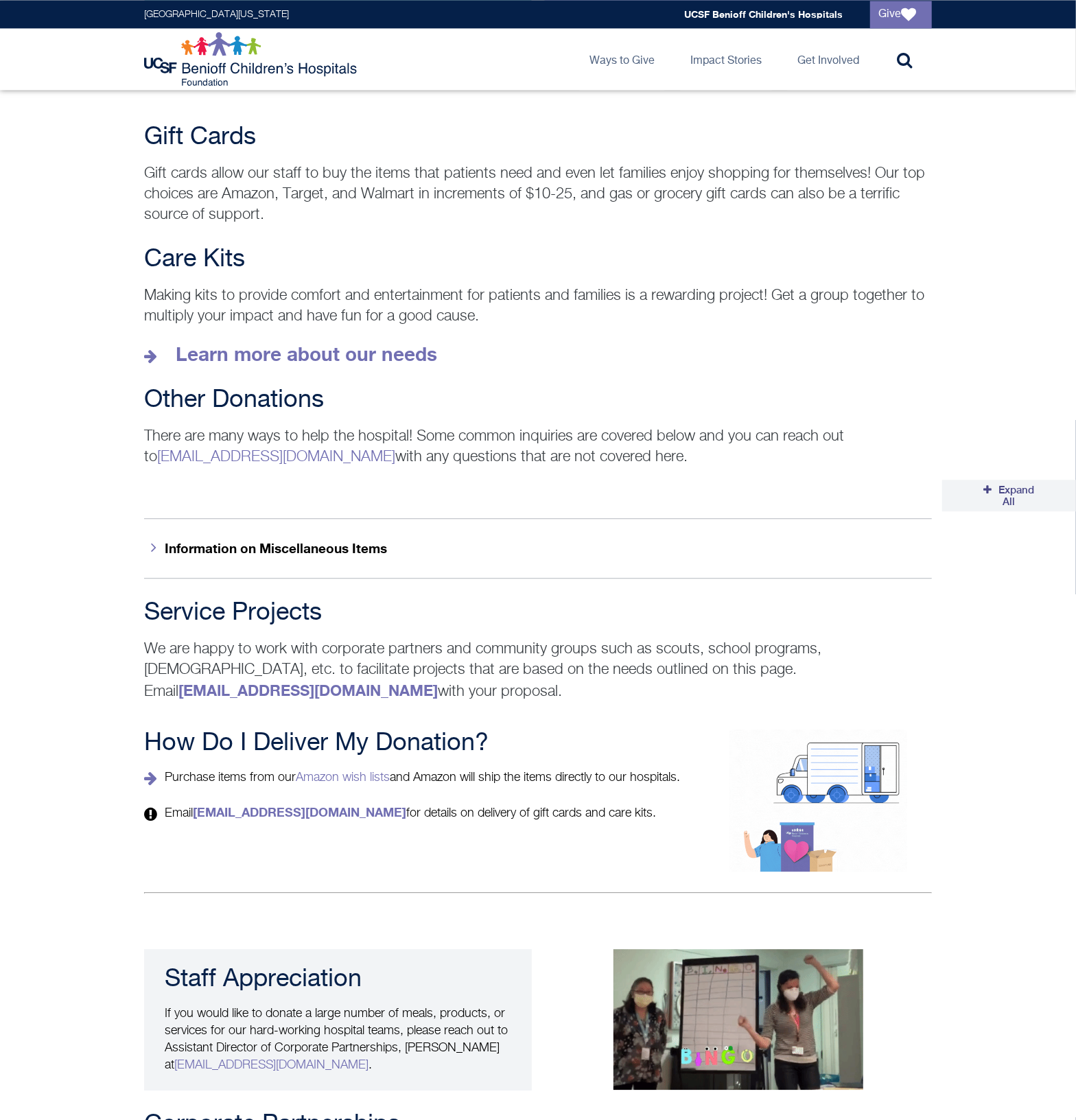
click at [299, 530] on button "Information on Miscellaneous Items" at bounding box center [538, 547] width 788 height 59
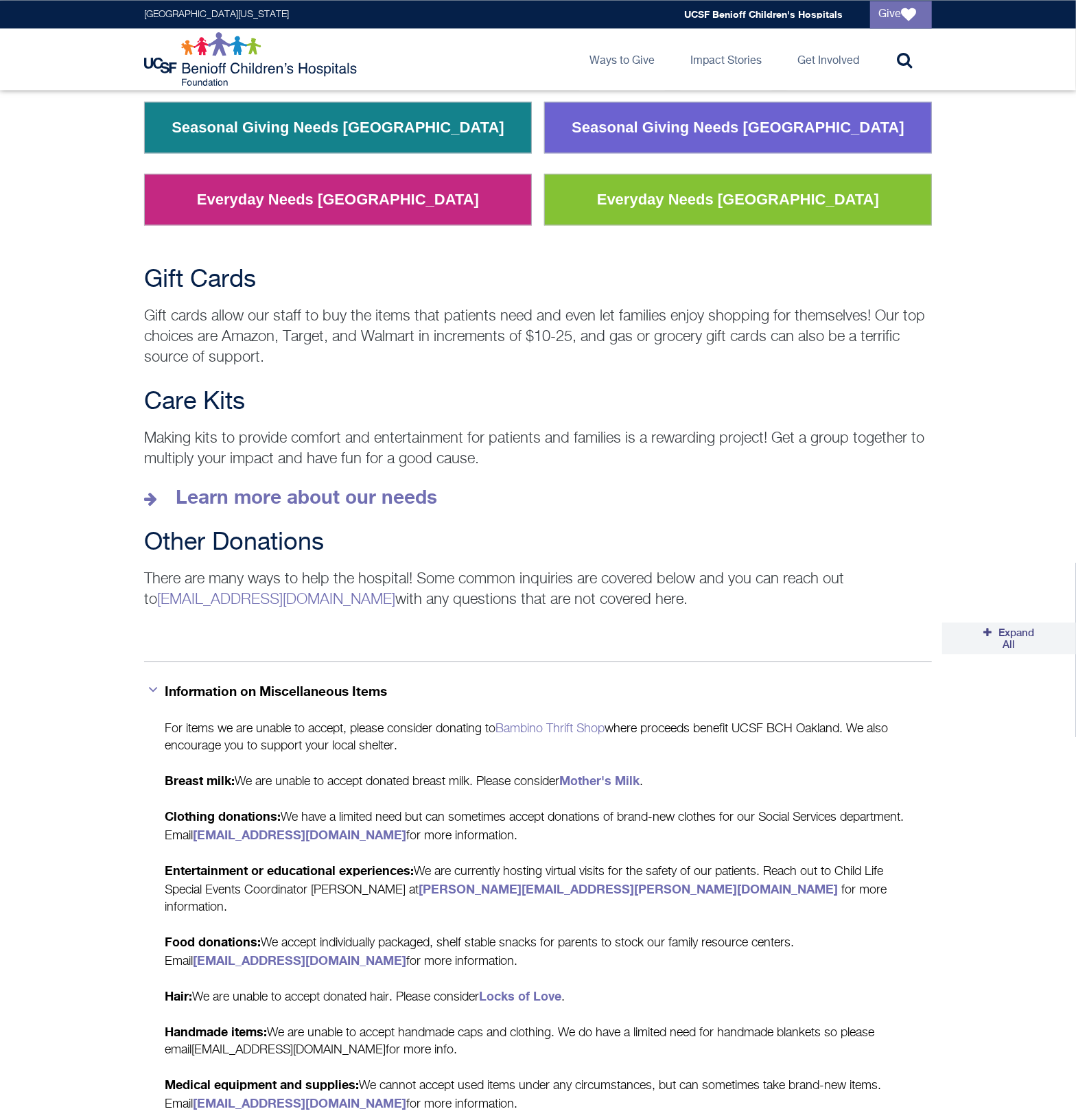
scroll to position [1561, 0]
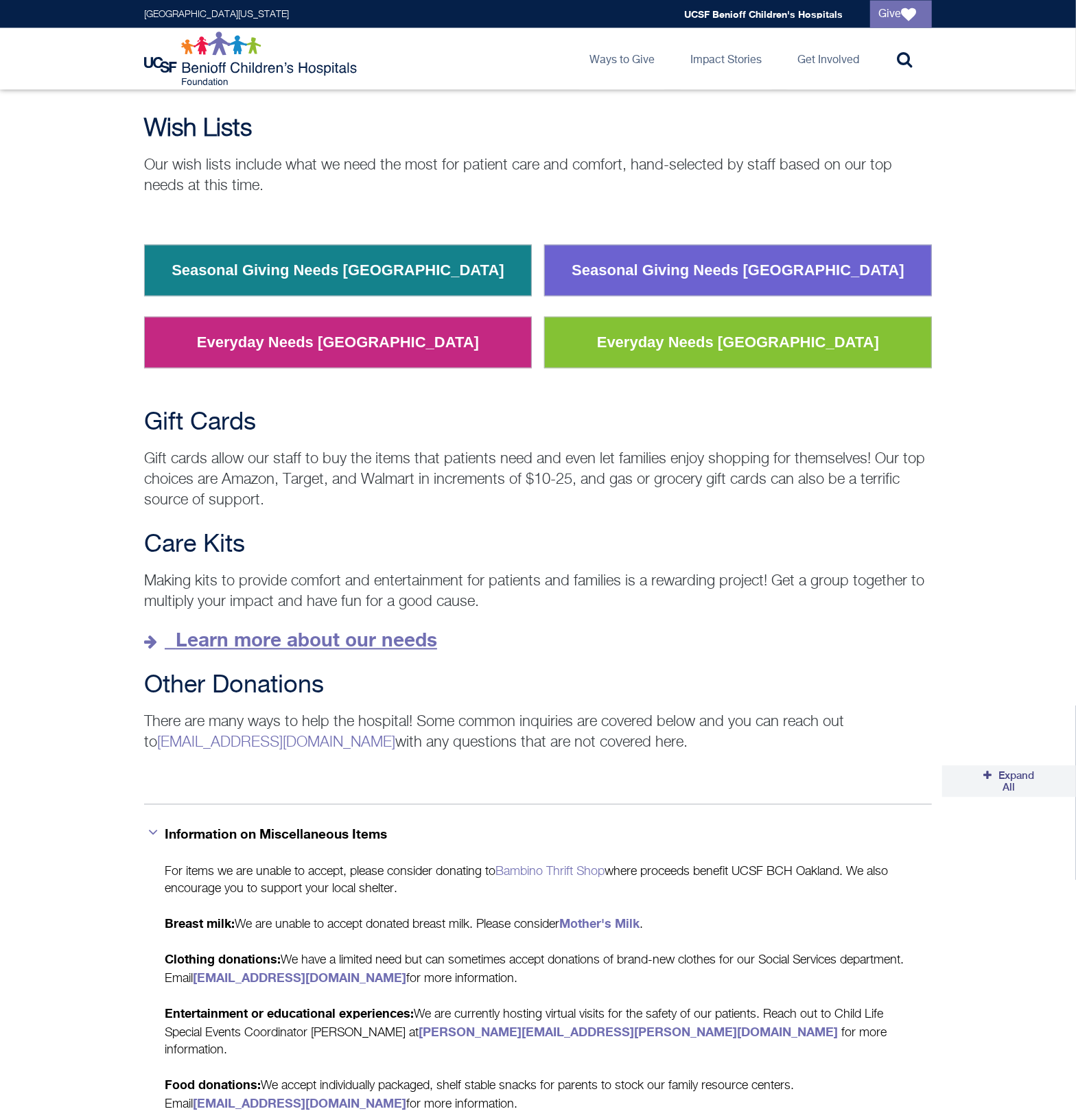
click at [369, 629] on strong "Learn more about our needs" at bounding box center [306, 639] width 262 height 22
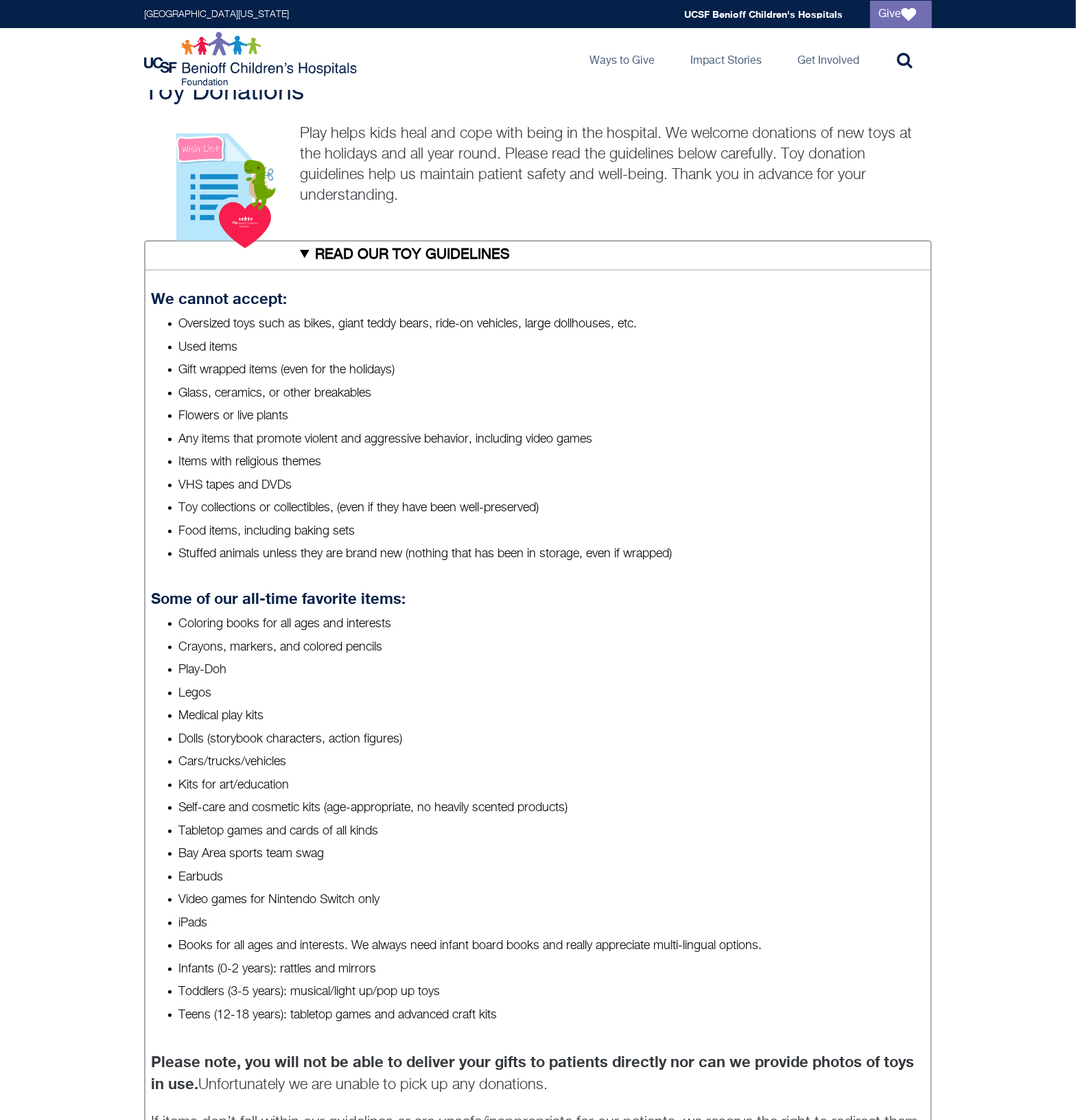
scroll to position [143, 0]
